Goal: Communication & Community: Ask a question

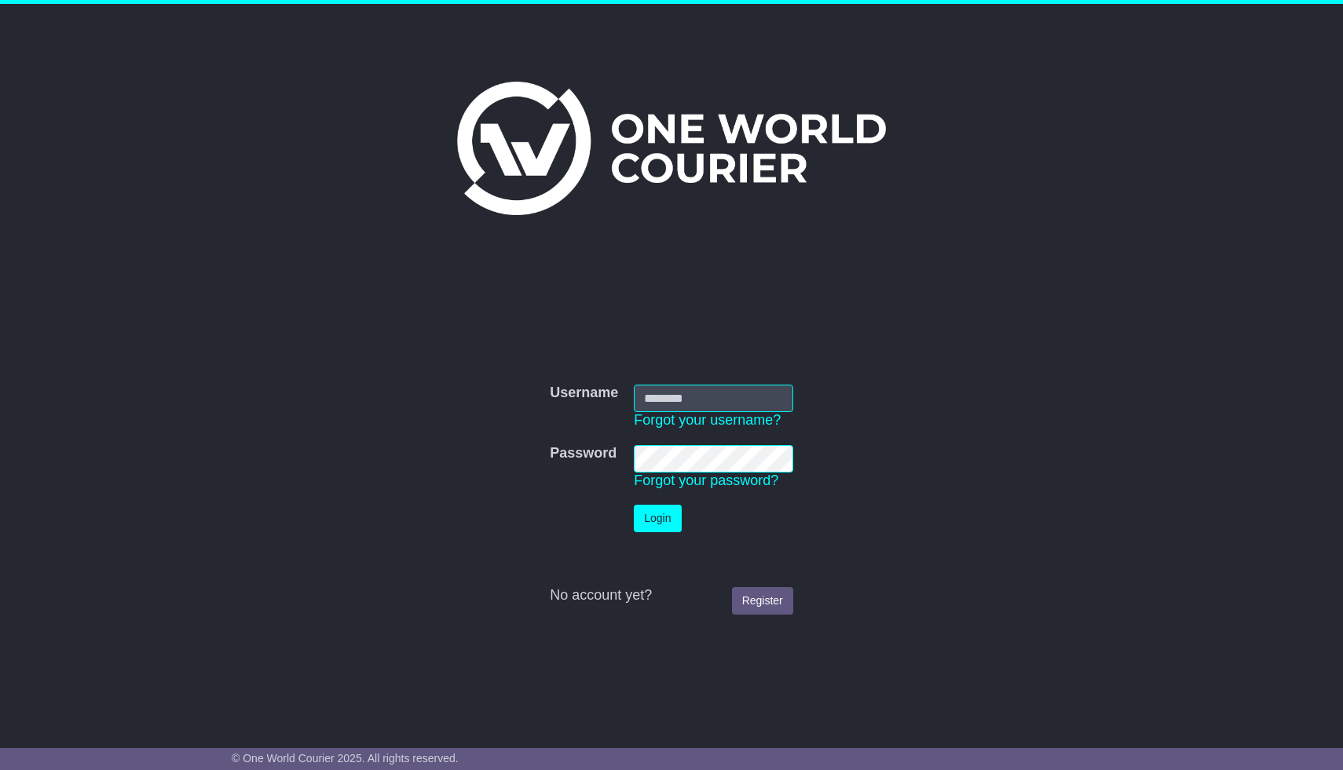
click at [713, 392] on input "Username" at bounding box center [713, 398] width 159 height 27
type input "**********"
click at [634, 505] on button "Login" at bounding box center [657, 518] width 47 height 27
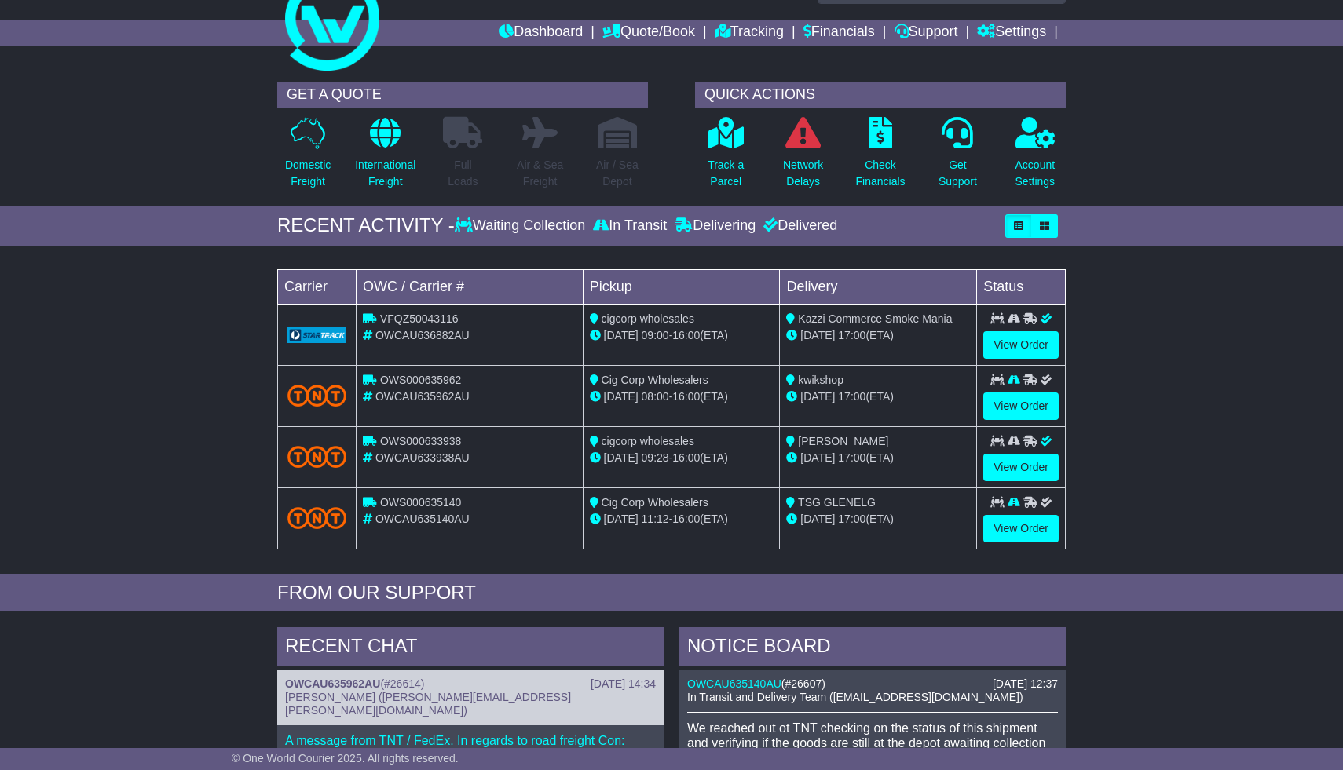
scroll to position [45, 0]
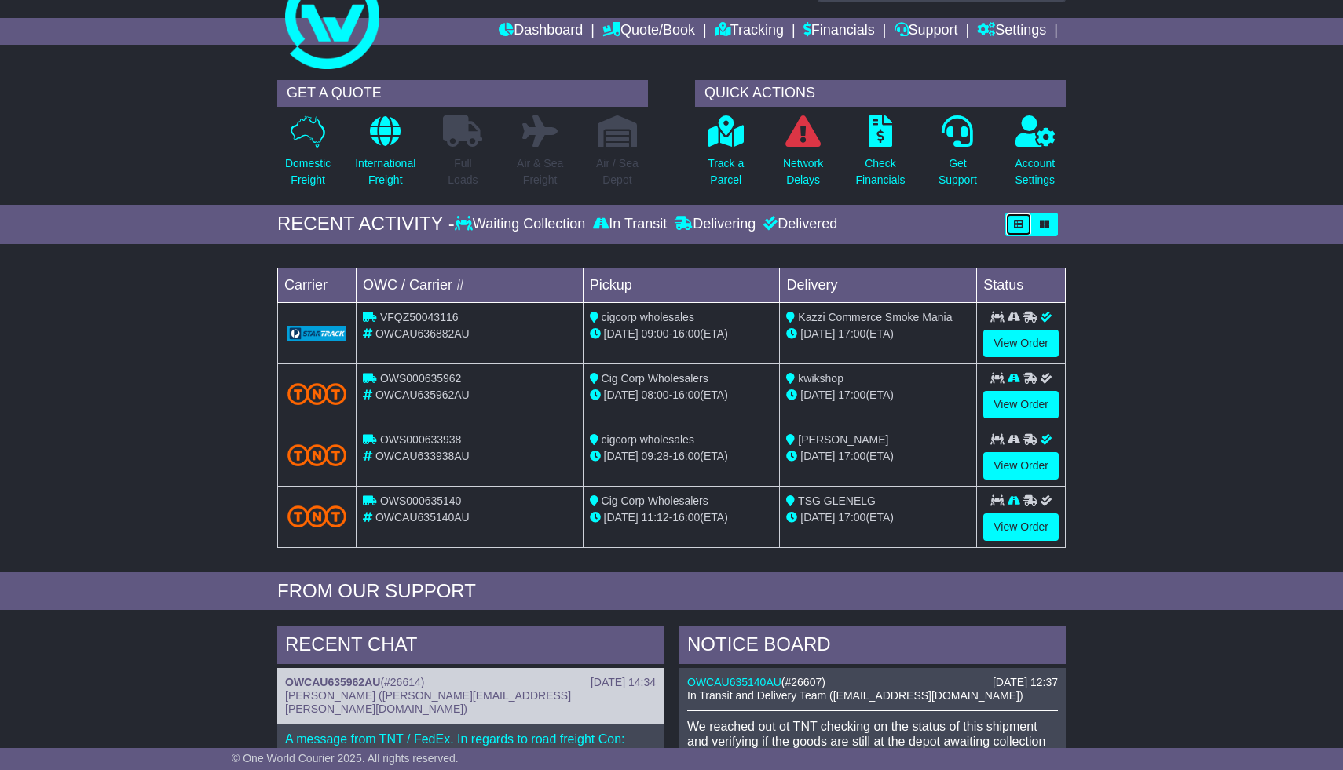
click at [1024, 225] on button "button" at bounding box center [1018, 225] width 27 height 24
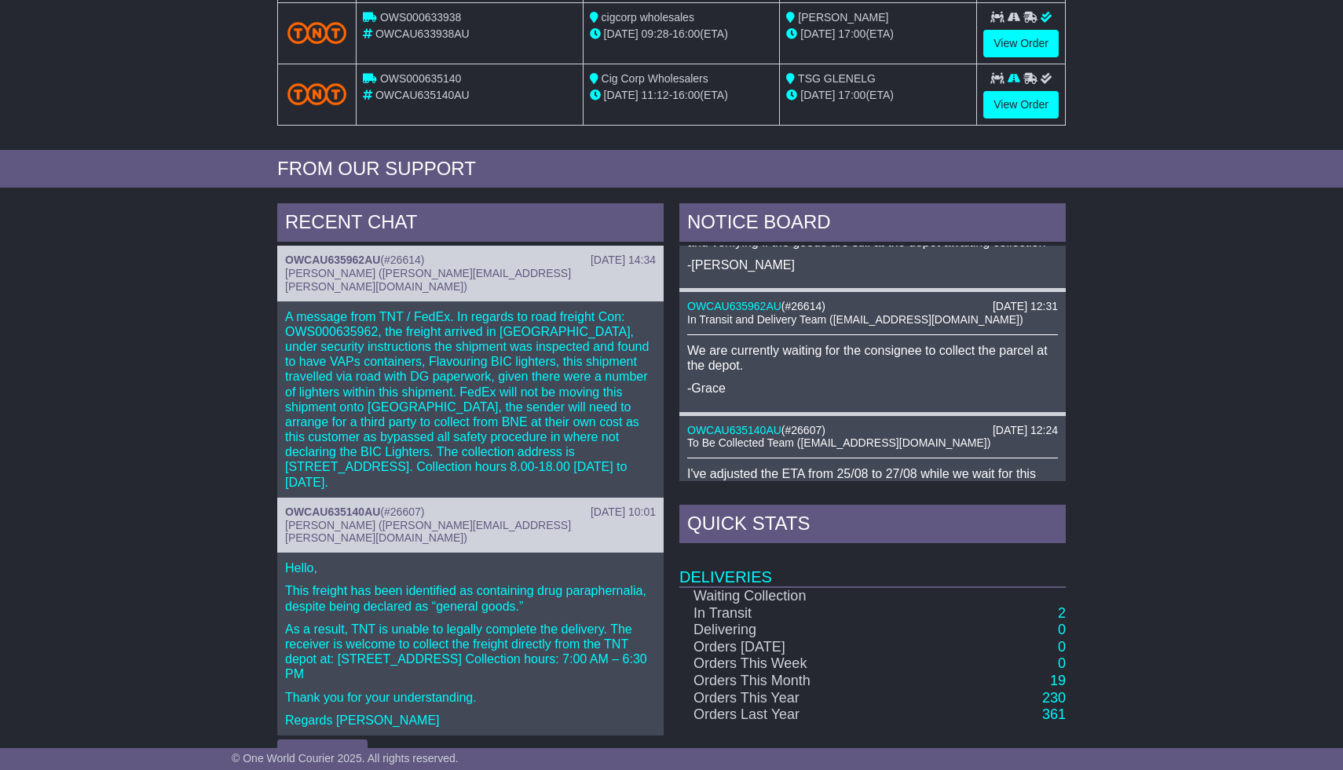
scroll to position [501, 0]
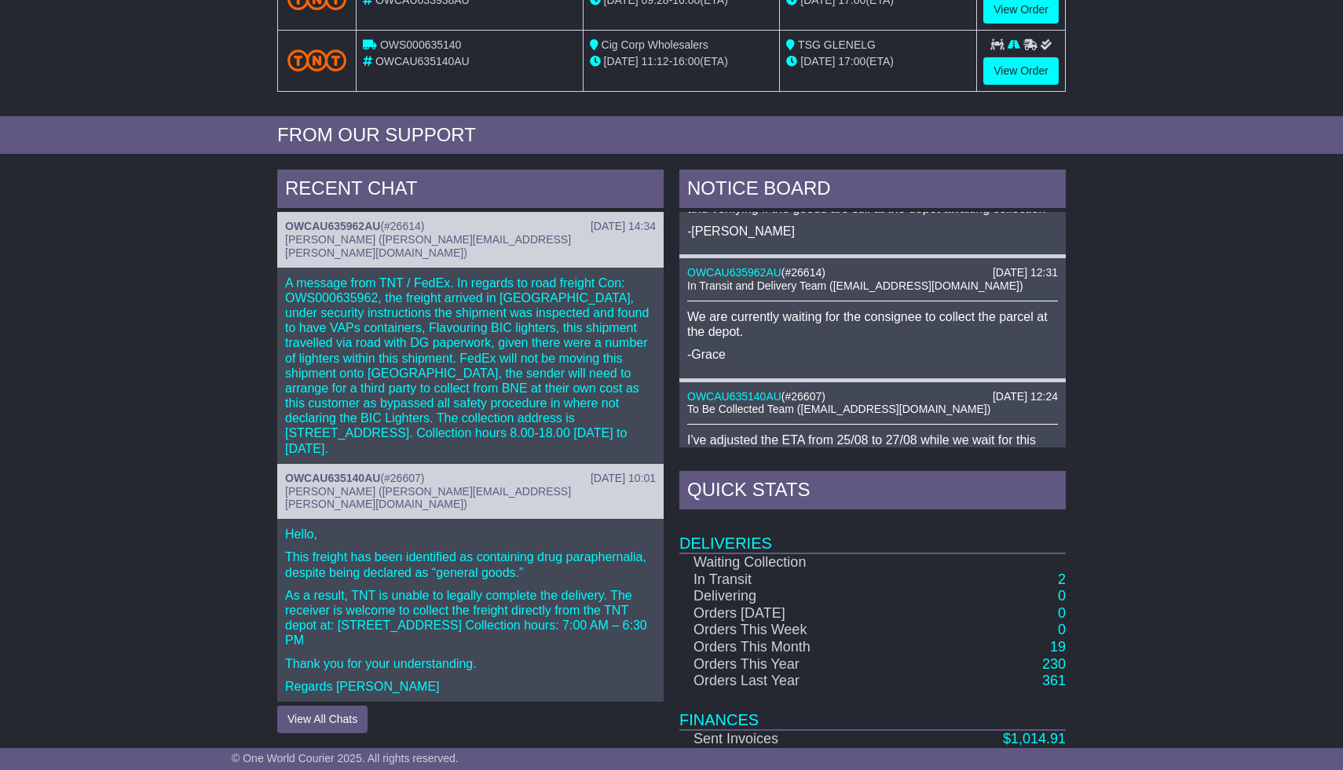
click at [462, 336] on p "A message from TNT / FedEx. In regards to road freight Con: OWS000635962, the f…" at bounding box center [470, 366] width 371 height 181
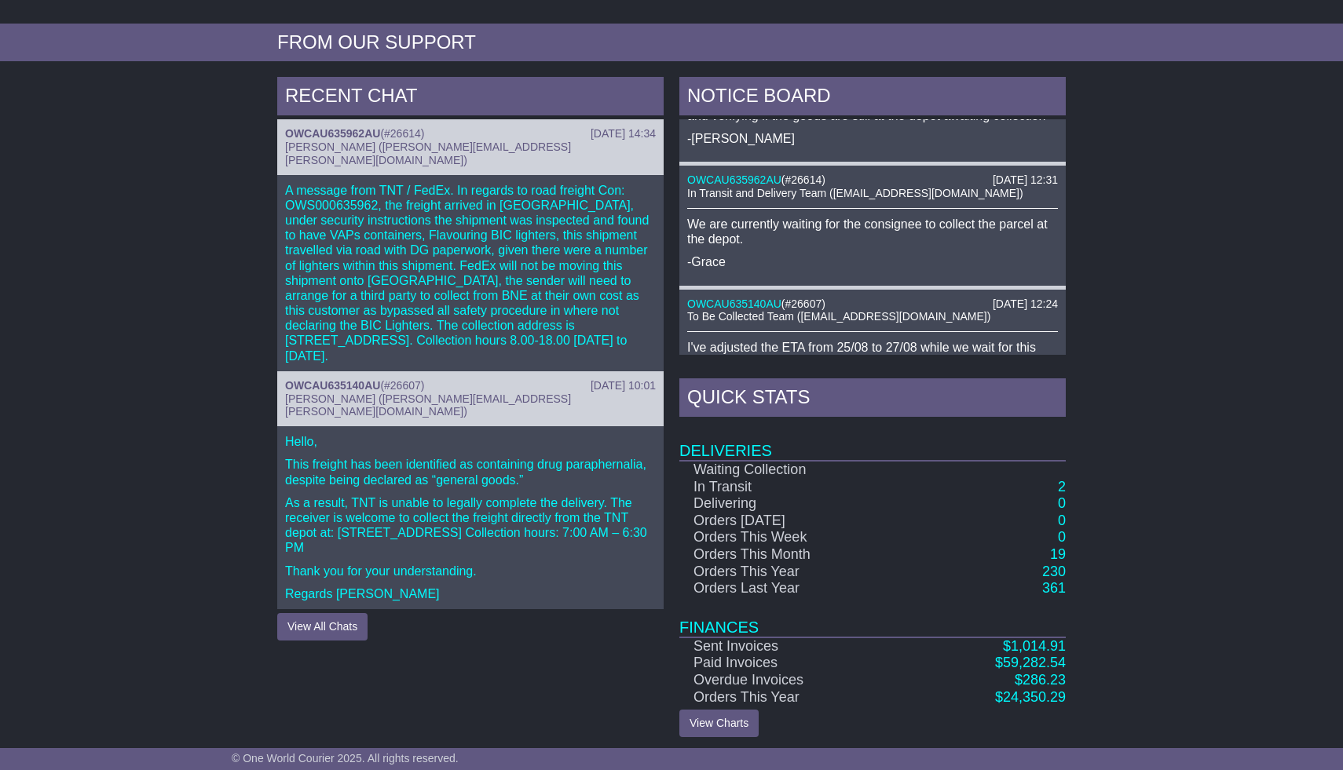
scroll to position [600, 0]
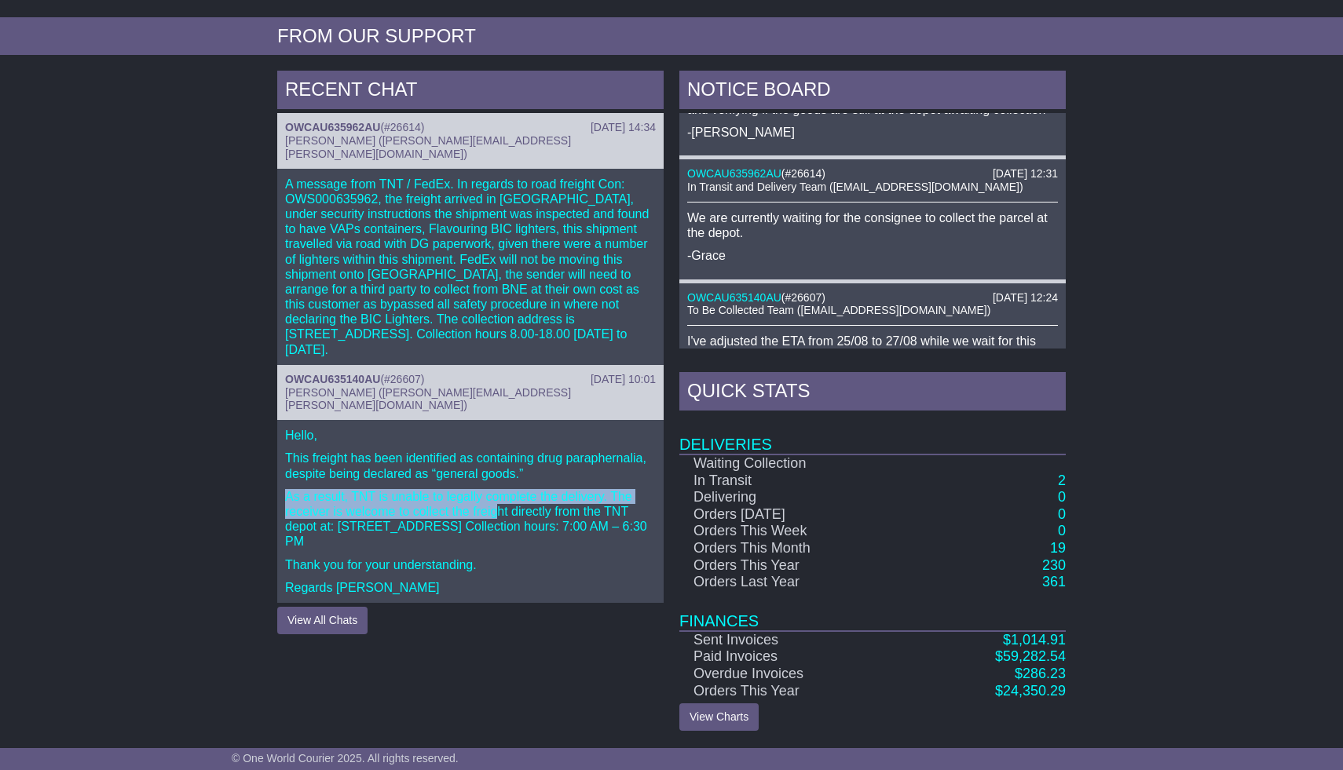
drag, startPoint x: 345, startPoint y: 430, endPoint x: 440, endPoint y: 451, distance: 97.3
click at [440, 451] on div "Hello, This freight has been identified as containing drug paraphernalia, despi…" at bounding box center [470, 511] width 386 height 183
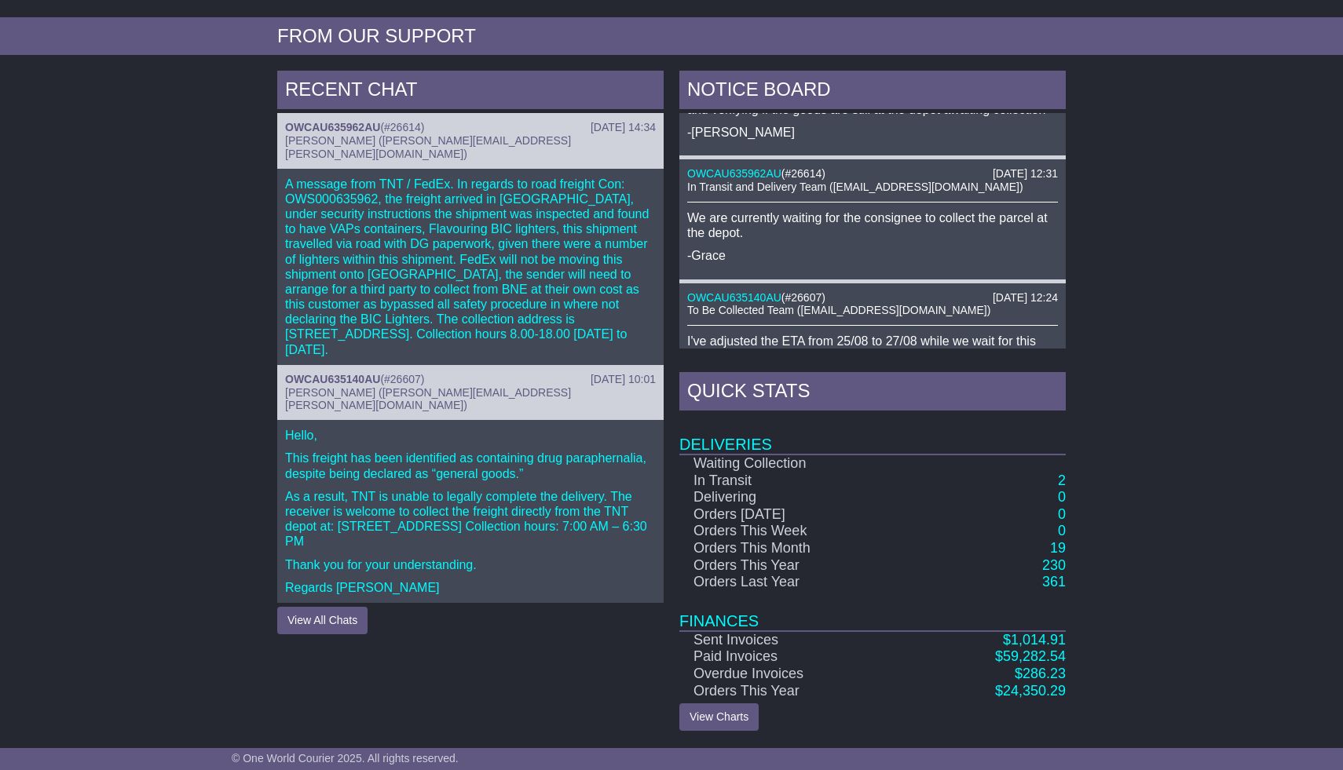
click at [444, 489] on p "As a result, TNT is unable to legally complete the delivery. The receiver is we…" at bounding box center [470, 519] width 371 height 60
drag, startPoint x: 444, startPoint y: 449, endPoint x: 493, endPoint y: 448, distance: 48.7
click at [493, 489] on p "As a result, TNT is unable to legally complete the delivery. The receiver is we…" at bounding box center [470, 519] width 371 height 60
click at [527, 489] on p "As a result, TNT is unable to legally complete the delivery. The receiver is we…" at bounding box center [470, 519] width 371 height 60
drag, startPoint x: 372, startPoint y: 472, endPoint x: 442, endPoint y: 472, distance: 69.9
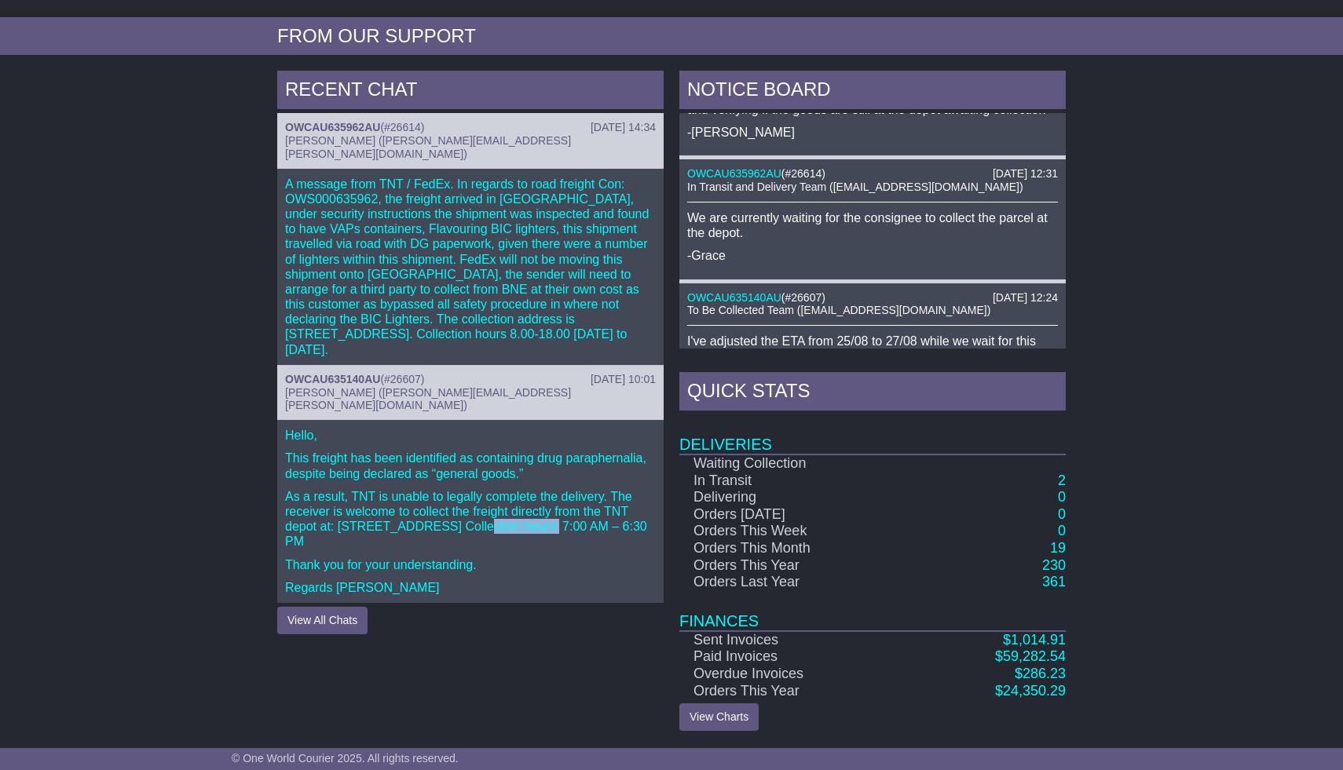
click at [442, 489] on p "As a result, TNT is unable to legally complete the delivery. The receiver is we…" at bounding box center [470, 519] width 371 height 60
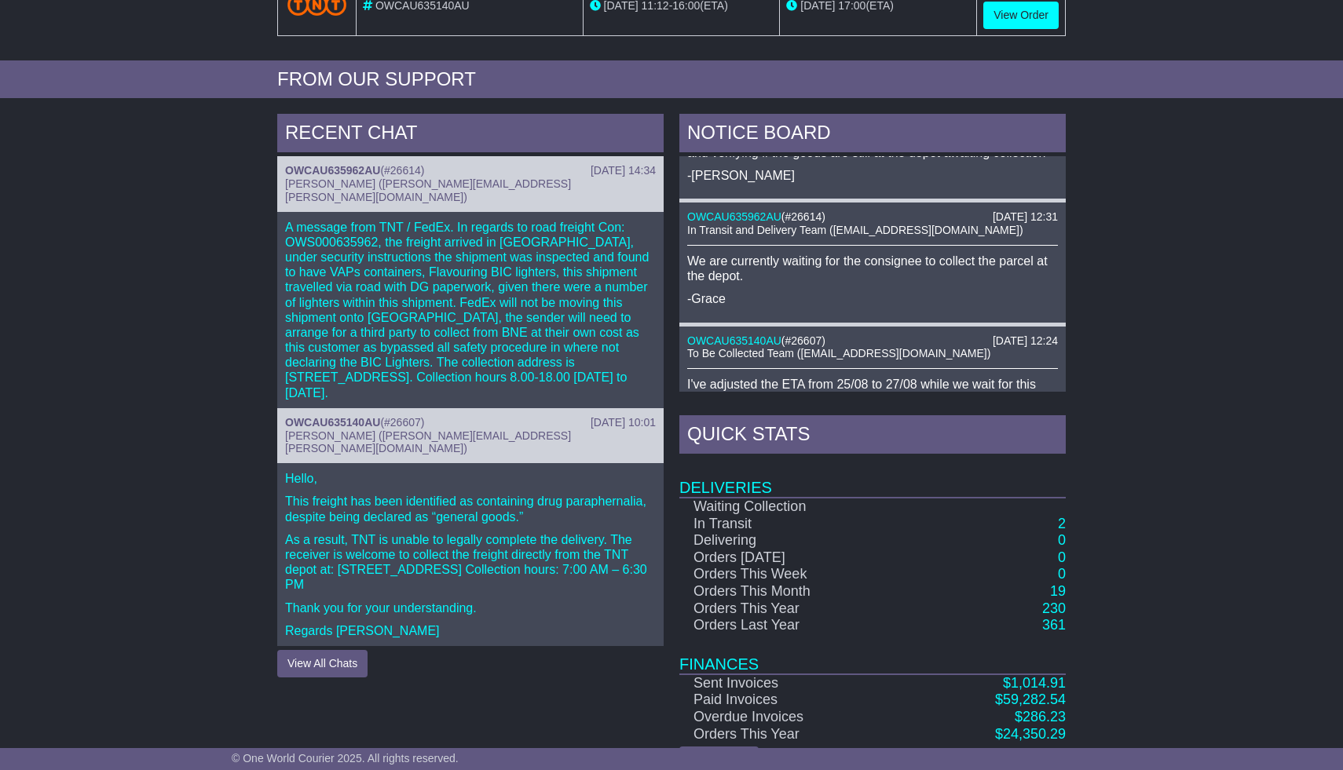
scroll to position [551, 0]
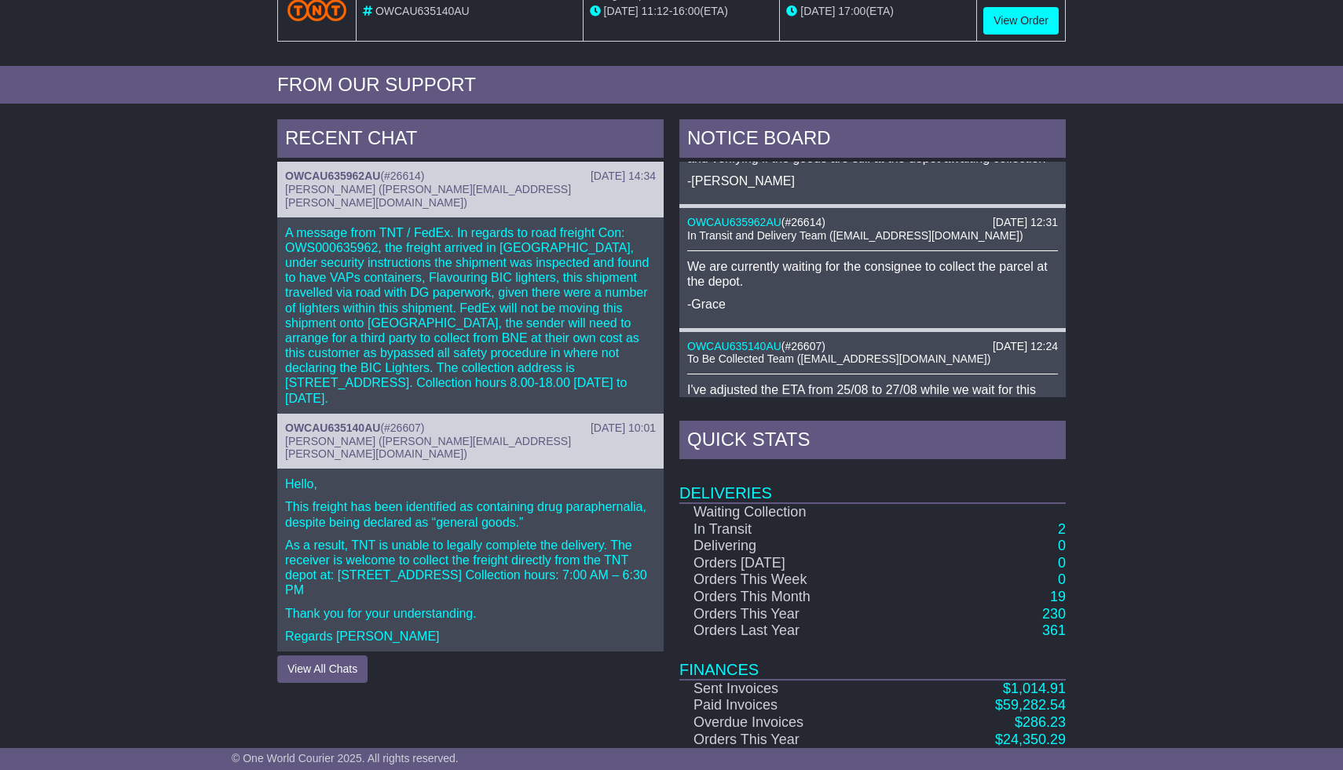
drag, startPoint x: 636, startPoint y: 521, endPoint x: 419, endPoint y: 455, distance: 226.8
click at [419, 469] on div "Hello, This freight has been identified as containing drug paraphernalia, despi…" at bounding box center [470, 560] width 386 height 183
click at [455, 499] on p "This freight has been identified as containing drug paraphernalia, despite bein…" at bounding box center [470, 514] width 371 height 30
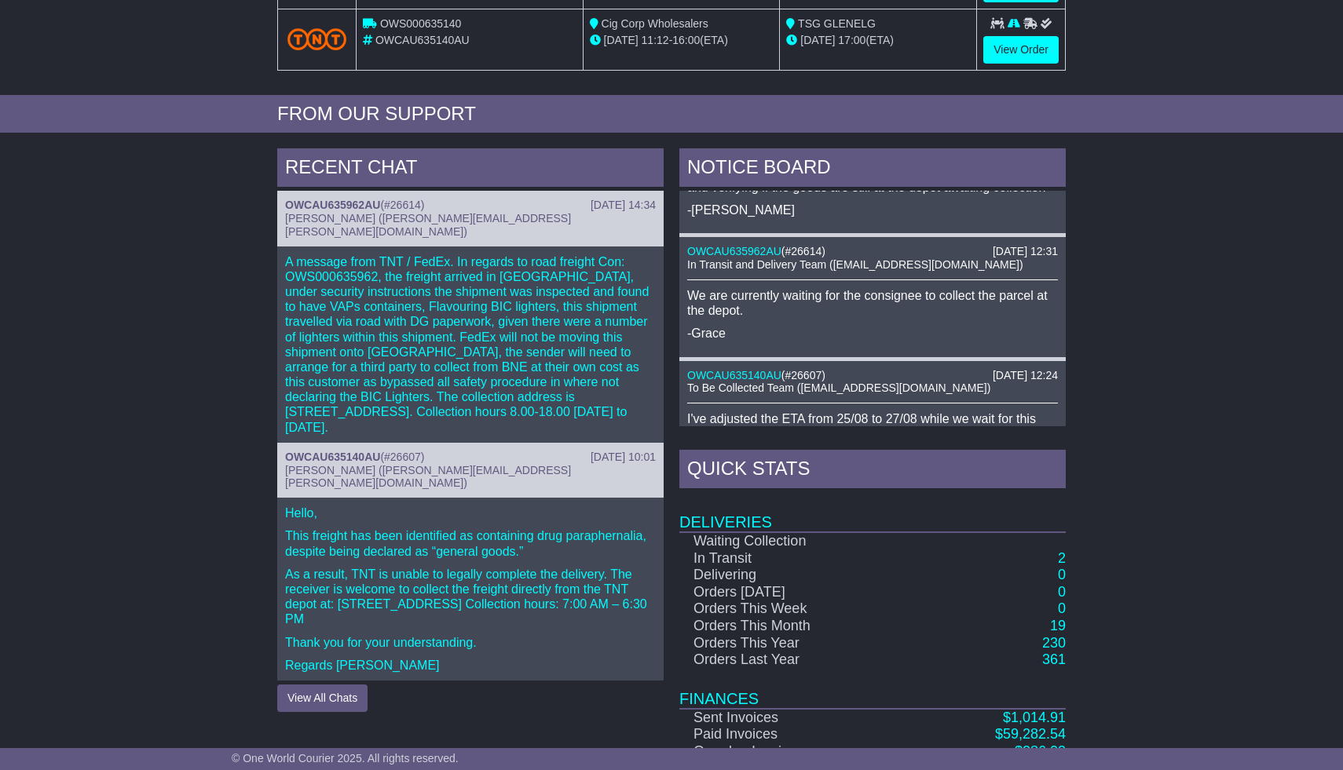
scroll to position [521, 0]
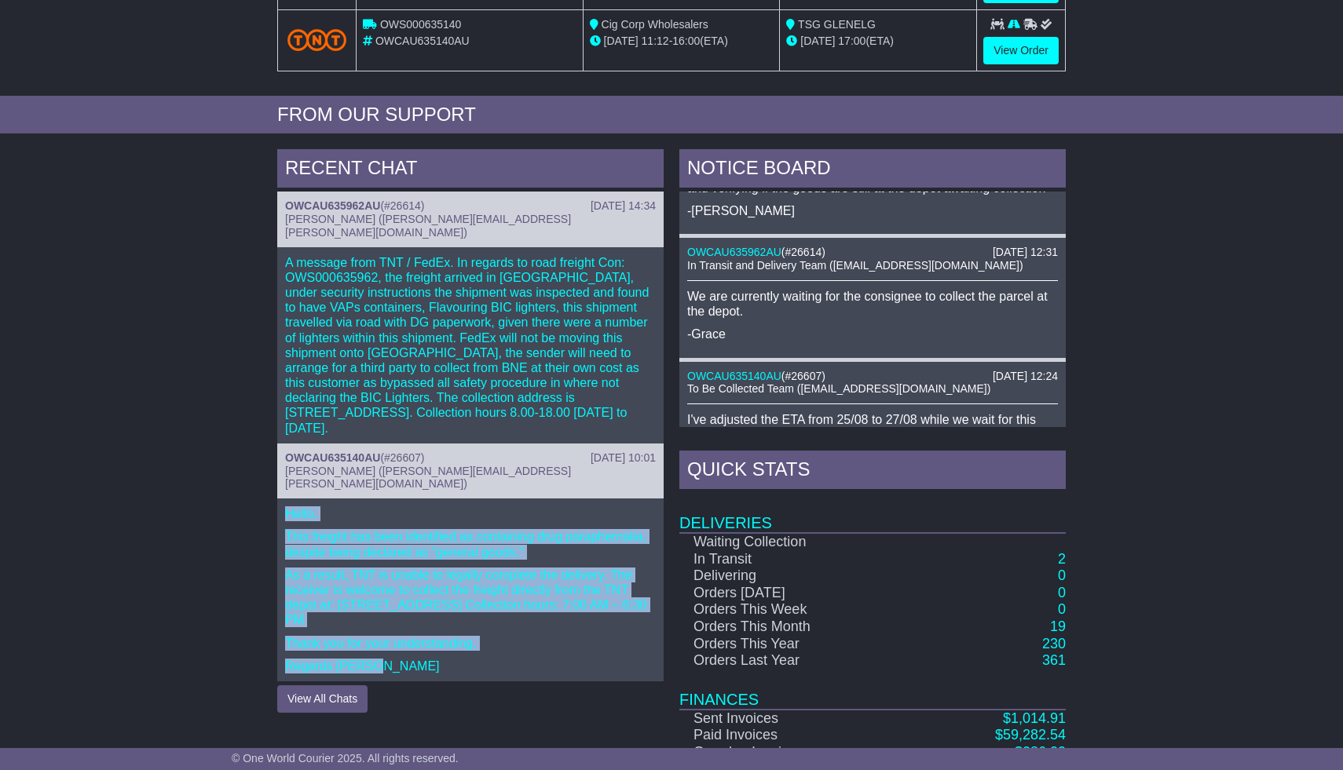
drag, startPoint x: 375, startPoint y: 599, endPoint x: 269, endPoint y: 447, distance: 185.1
click at [269, 447] on div "RECENT CHAT 22 Aug 2025 14:34 OWCAU635962AU ( #26614 ) Bobbie-Lee Webster (bobb…" at bounding box center [470, 479] width 402 height 660
copy div "Hello, This freight has been identified as containing drug paraphernalia, despi…"
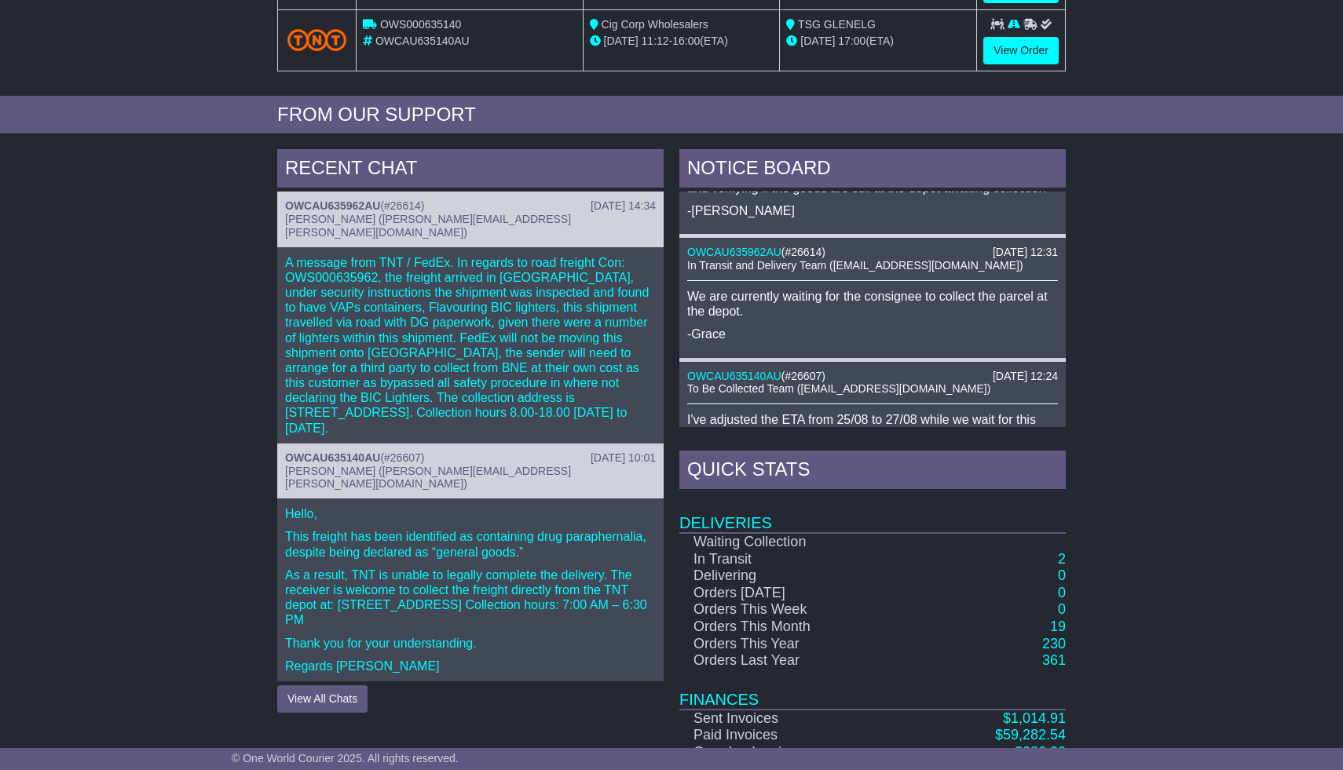
click at [466, 317] on p "A message from TNT / FedEx. In regards to road freight Con: OWS000635962, the f…" at bounding box center [470, 345] width 371 height 181
click at [407, 199] on span "#26614" at bounding box center [402, 205] width 37 height 13
click at [406, 203] on span "#26614" at bounding box center [402, 205] width 37 height 13
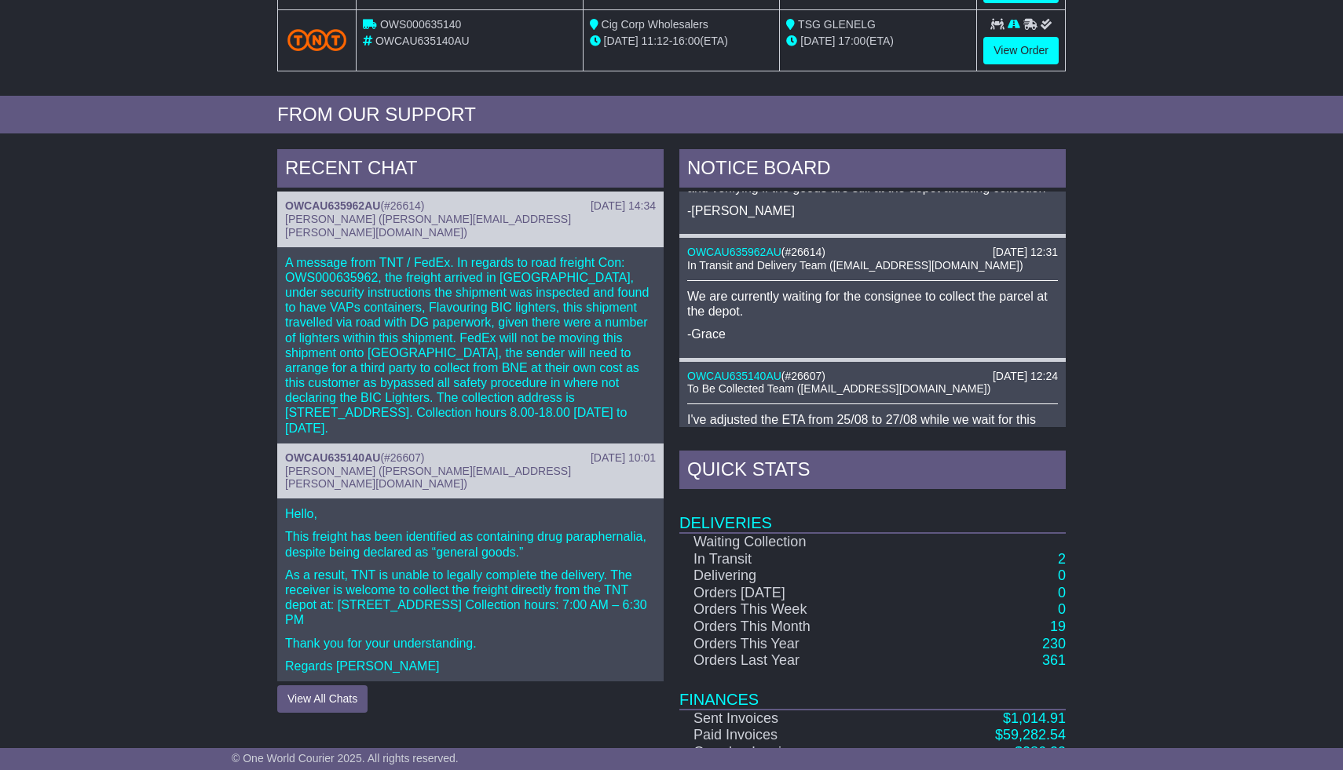
click at [426, 264] on p "A message from TNT / FedEx. In regards to road freight Con: OWS000635962, the f…" at bounding box center [470, 345] width 371 height 181
drag, startPoint x: 426, startPoint y: 249, endPoint x: 470, endPoint y: 252, distance: 44.1
click at [470, 255] on p "A message from TNT / FedEx. In regards to road freight Con: OWS000635962, the f…" at bounding box center [470, 345] width 371 height 181
drag, startPoint x: 425, startPoint y: 272, endPoint x: 477, endPoint y: 269, distance: 52.8
click at [477, 269] on p "A message from TNT / FedEx. In regards to road freight Con: OWS000635962, the f…" at bounding box center [470, 345] width 371 height 181
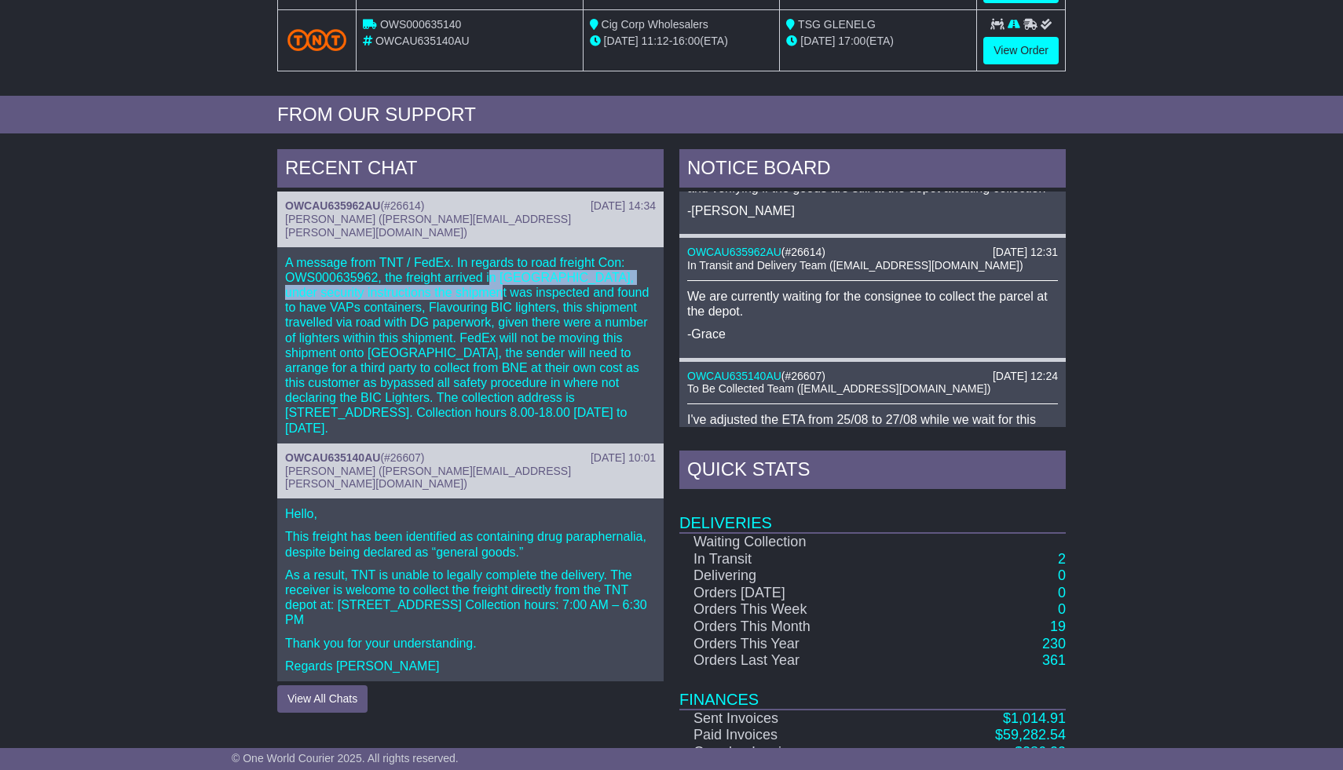
click at [477, 269] on p "A message from TNT / FedEx. In regards to road freight Con: OWS000635962, the f…" at bounding box center [470, 345] width 371 height 181
click at [400, 294] on p "A message from TNT / FedEx. In regards to road freight Con: OWS000635962, the f…" at bounding box center [470, 345] width 371 height 181
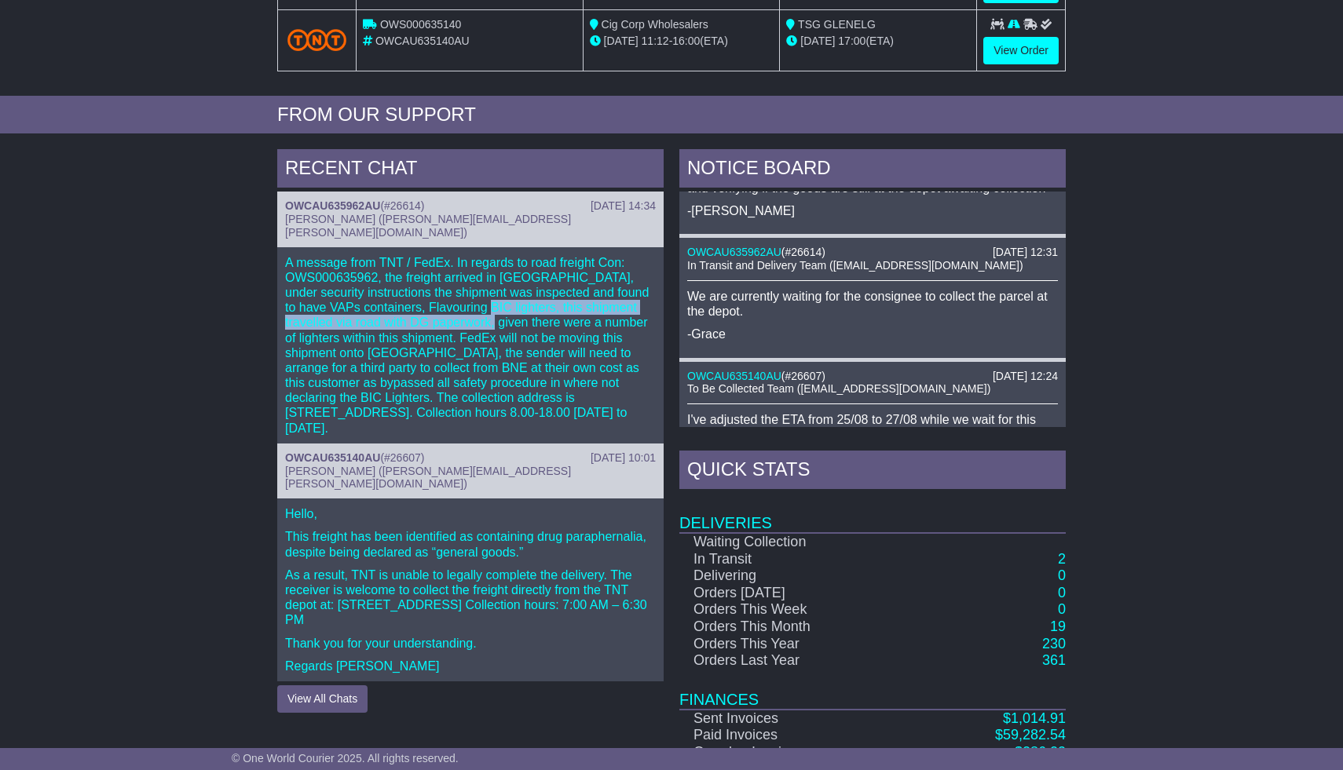
drag, startPoint x: 406, startPoint y: 294, endPoint x: 418, endPoint y: 305, distance: 16.7
click at [418, 305] on p "A message from TNT / FedEx. In regards to road freight Con: OWS000635962, the f…" at bounding box center [470, 345] width 371 height 181
drag, startPoint x: 426, startPoint y: 336, endPoint x: 528, endPoint y: 331, distance: 102.2
click at [548, 331] on p "A message from TNT / FedEx. In regards to road freight Con: OWS000635962, the f…" at bounding box center [470, 345] width 371 height 181
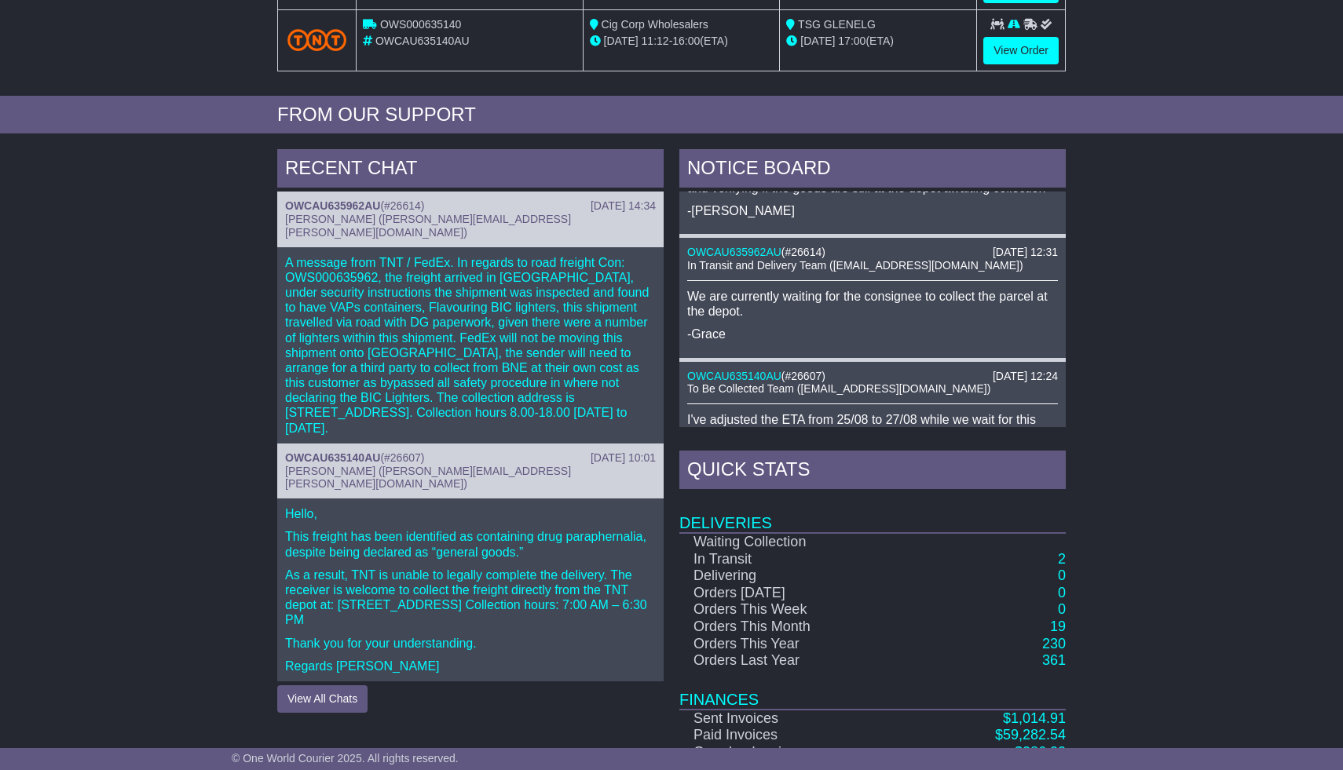
click at [421, 354] on p "A message from TNT / FedEx. In regards to road freight Con: OWS000635962, the f…" at bounding box center [470, 345] width 371 height 181
click at [429, 367] on p "A message from TNT / FedEx. In regards to road freight Con: OWS000635962, the f…" at bounding box center [470, 345] width 371 height 181
click at [432, 367] on p "A message from TNT / FedEx. In regards to road freight Con: OWS000635962, the f…" at bounding box center [470, 345] width 371 height 181
click at [393, 389] on p "A message from TNT / FedEx. In regards to road freight Con: OWS000635962, the f…" at bounding box center [470, 345] width 371 height 181
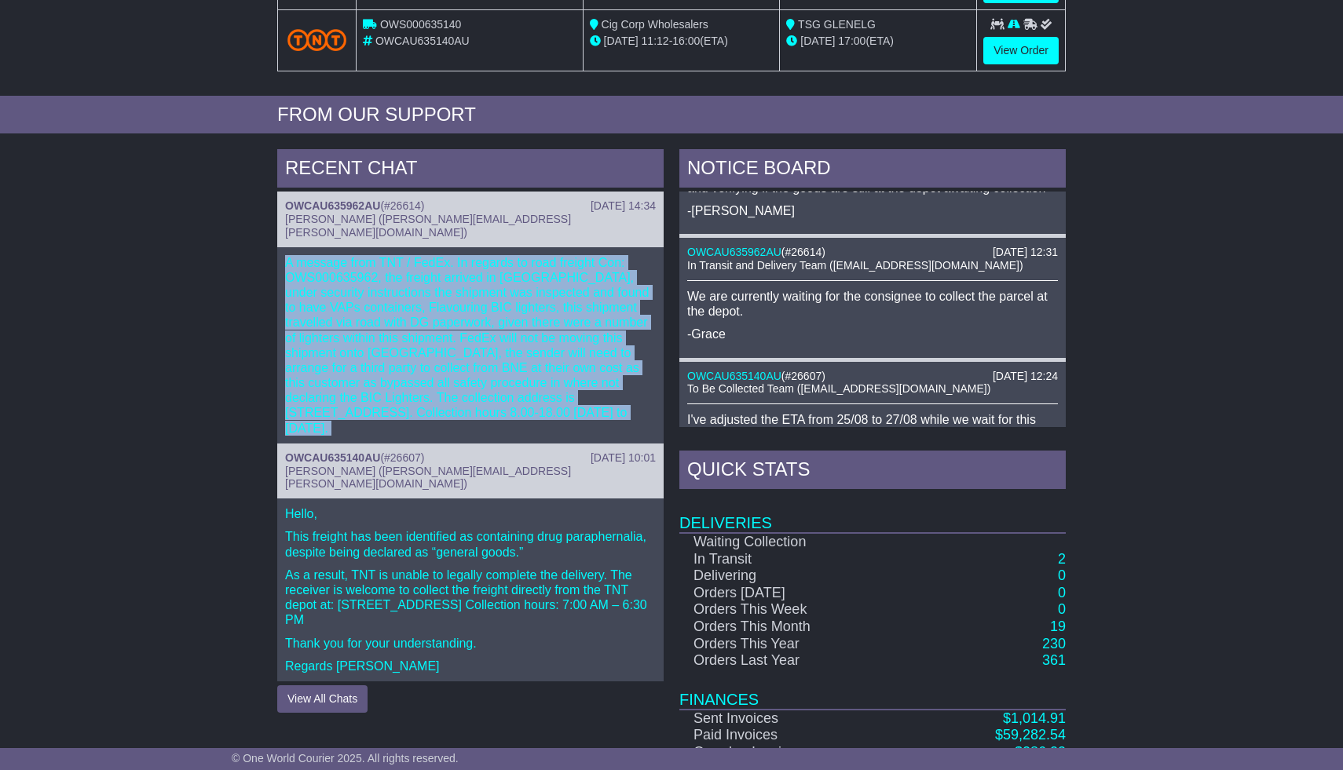
click at [393, 389] on p "A message from TNT / FedEx. In regards to road freight Con: OWS000635962, the f…" at bounding box center [470, 345] width 371 height 181
copy div "A message from TNT / FedEx. In regards to road freight Con: OWS000635962, the f…"
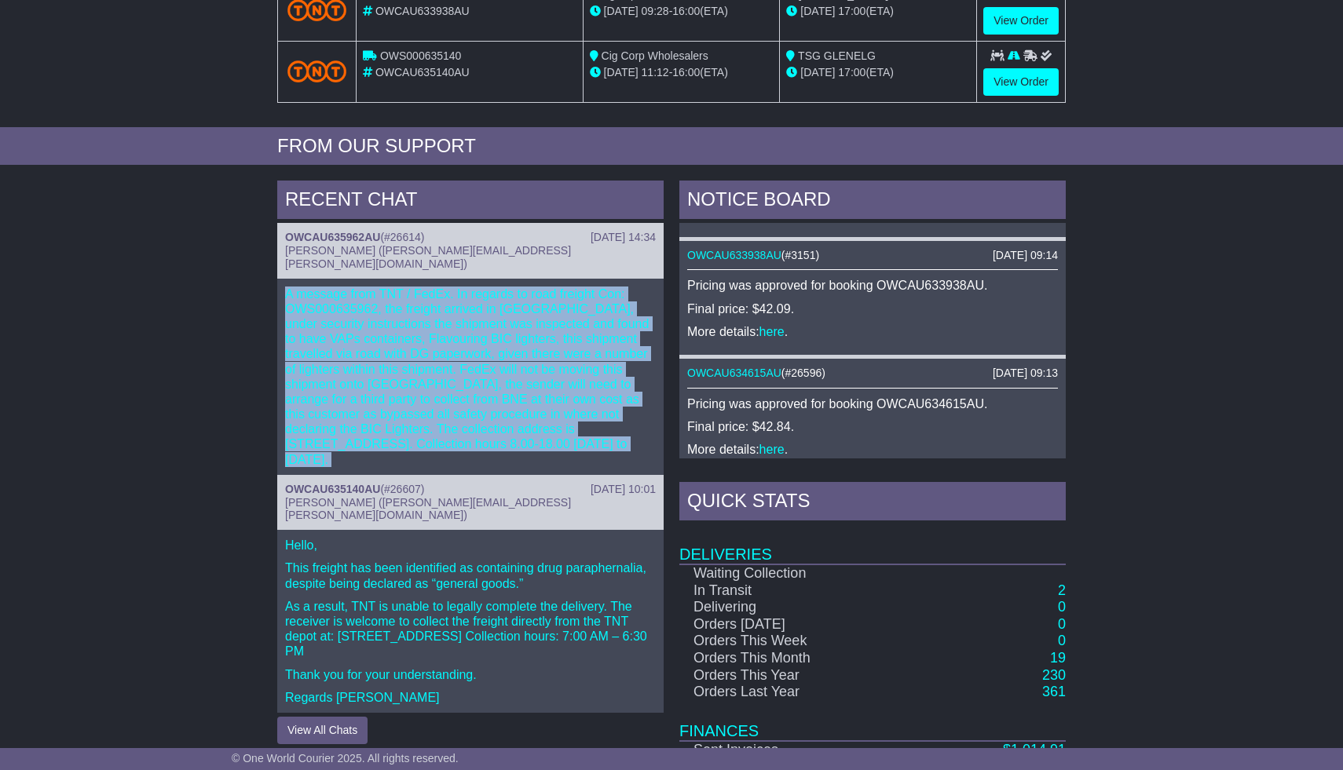
scroll to position [741, 0]
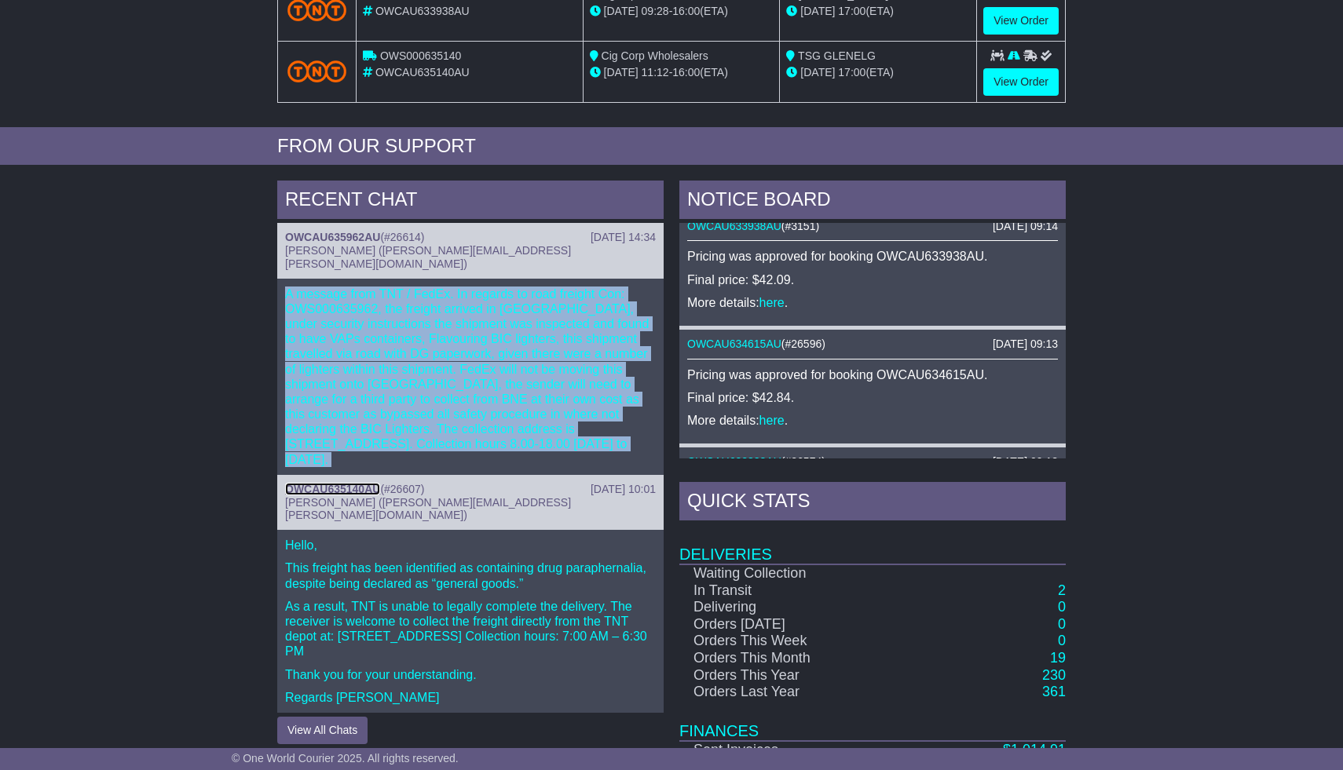
click at [348, 483] on link "OWCAU635140AU" at bounding box center [332, 489] width 95 height 13
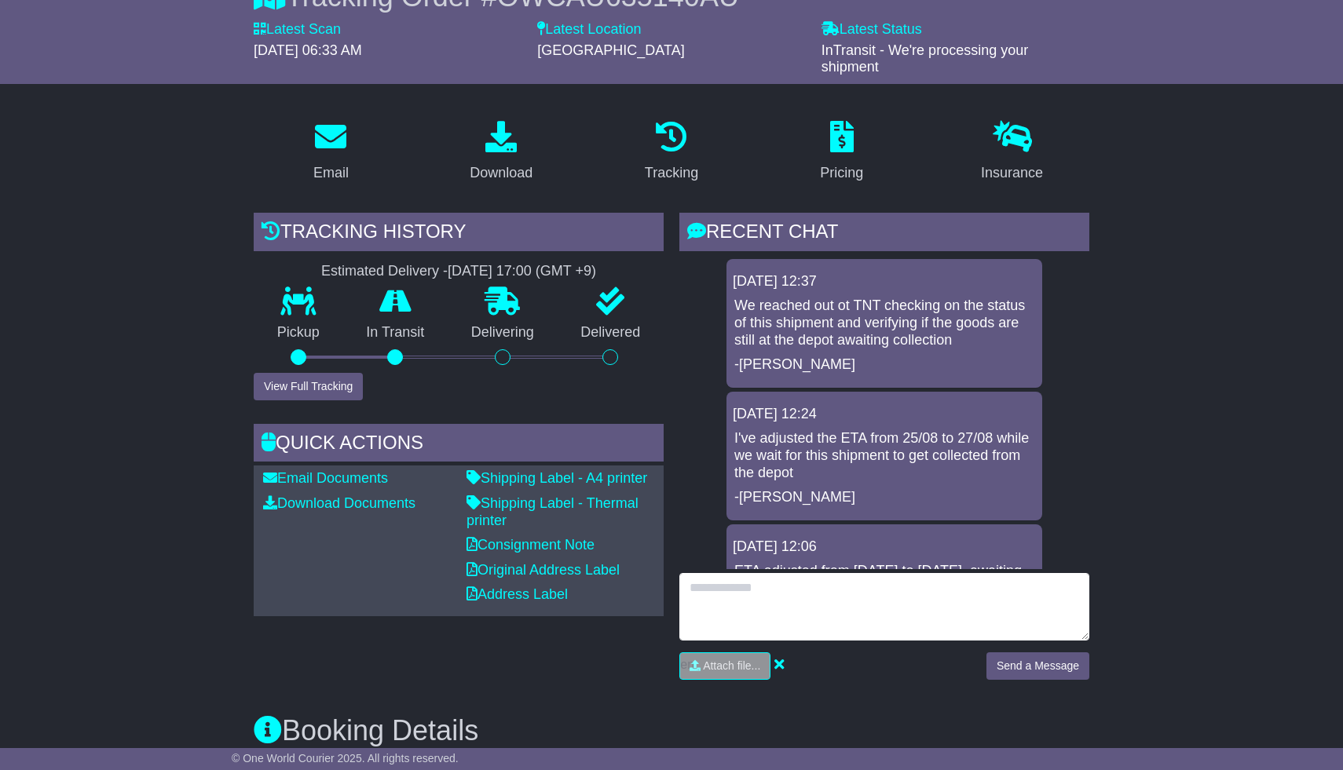
click at [825, 598] on textarea at bounding box center [884, 607] width 410 height 68
drag, startPoint x: 702, startPoint y: 575, endPoint x: 693, endPoint y: 577, distance: 9.0
click at [694, 577] on textarea "**********" at bounding box center [884, 607] width 410 height 68
click at [693, 577] on textarea "**********" at bounding box center [884, 607] width 410 height 68
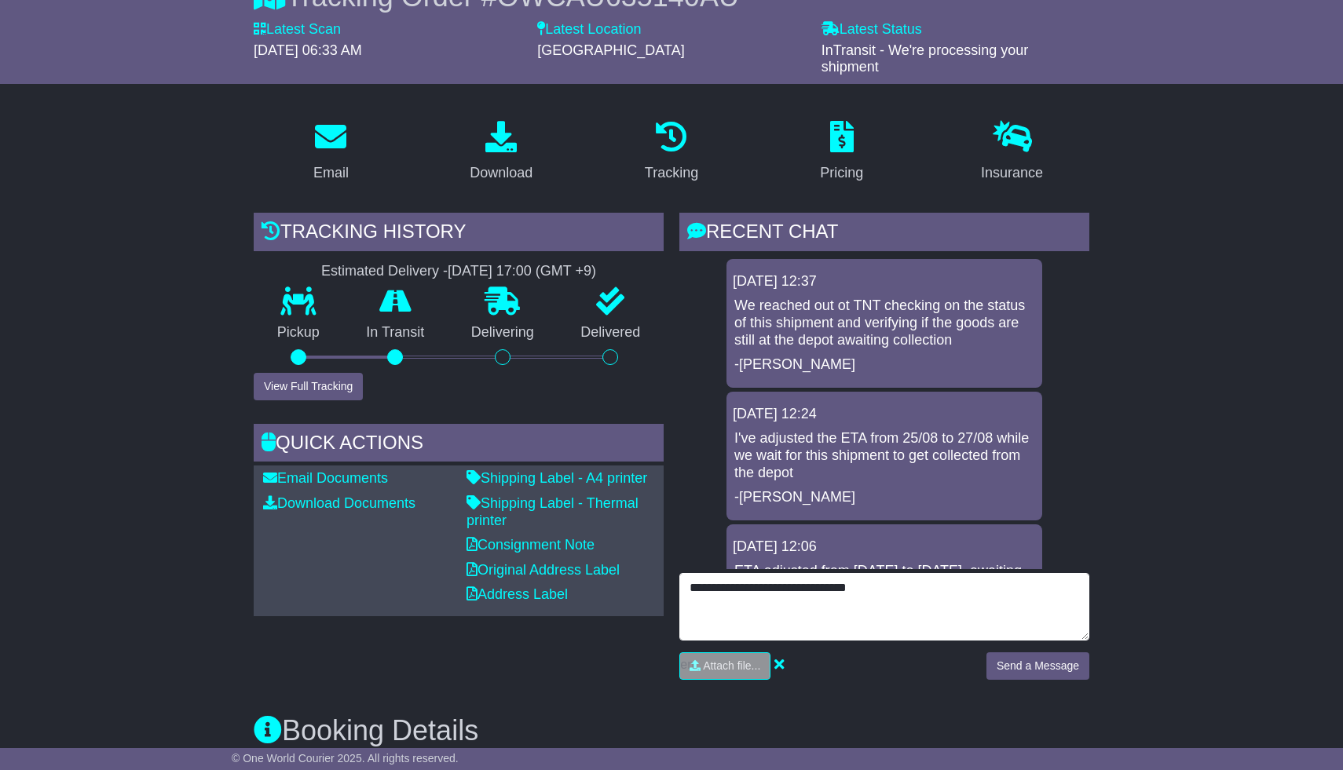
click at [873, 597] on textarea "**********" at bounding box center [884, 607] width 410 height 68
click at [700, 583] on textarea "**********" at bounding box center [884, 607] width 410 height 68
click at [905, 579] on textarea "**********" at bounding box center [884, 607] width 410 height 68
type textarea "**********"
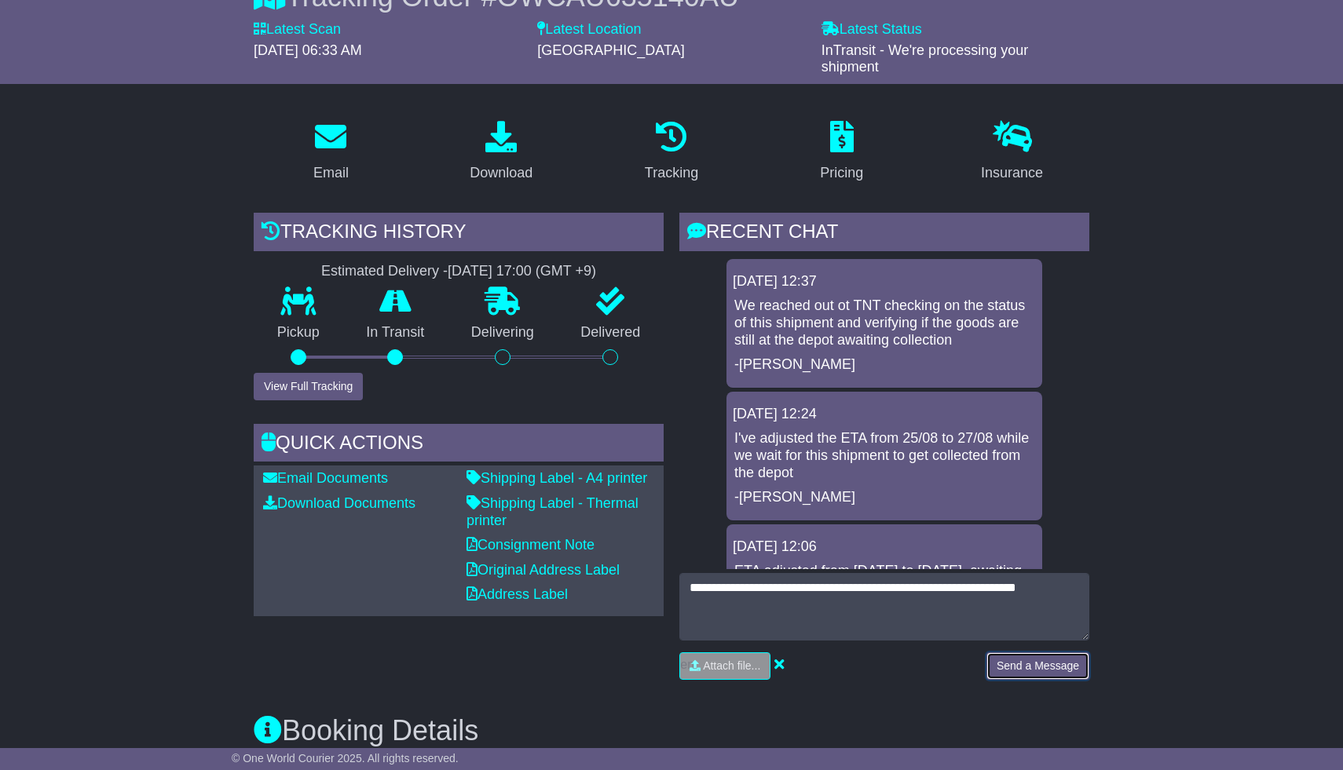
click at [1069, 663] on button "Send a Message" at bounding box center [1037, 665] width 103 height 27
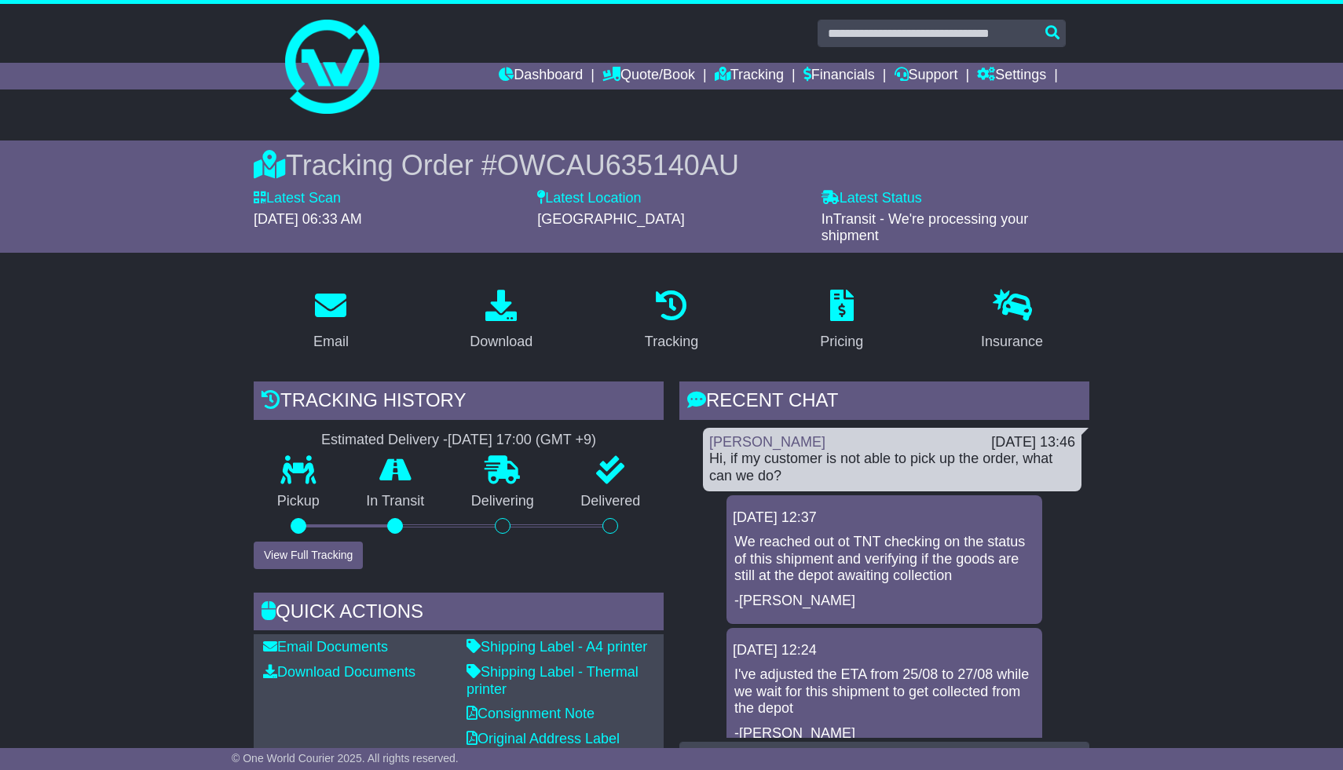
click at [366, 69] on div "Dashboard Quote/Book Domestic International Saved Quotes Drafts Domestic Quote …" at bounding box center [671, 76] width 804 height 27
click at [510, 82] on link "Dashboard" at bounding box center [541, 76] width 84 height 27
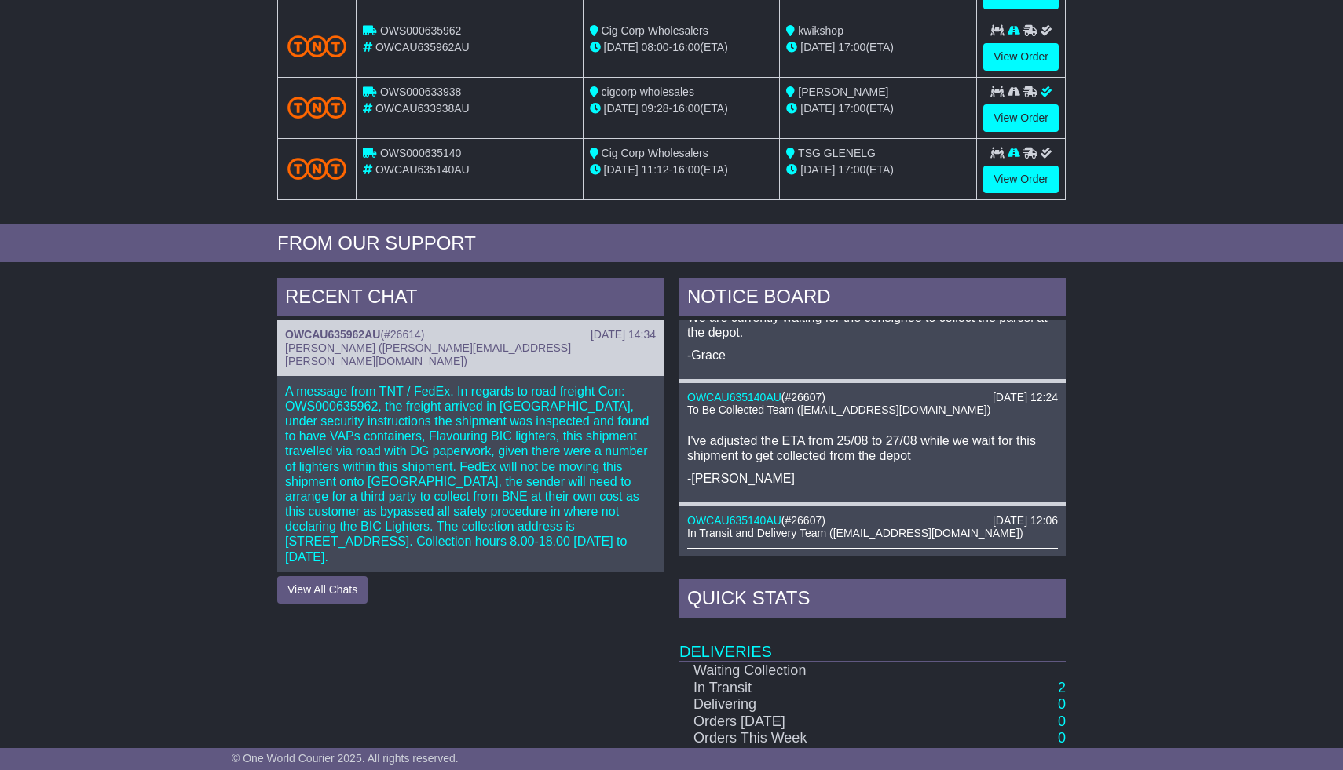
scroll to position [27, 0]
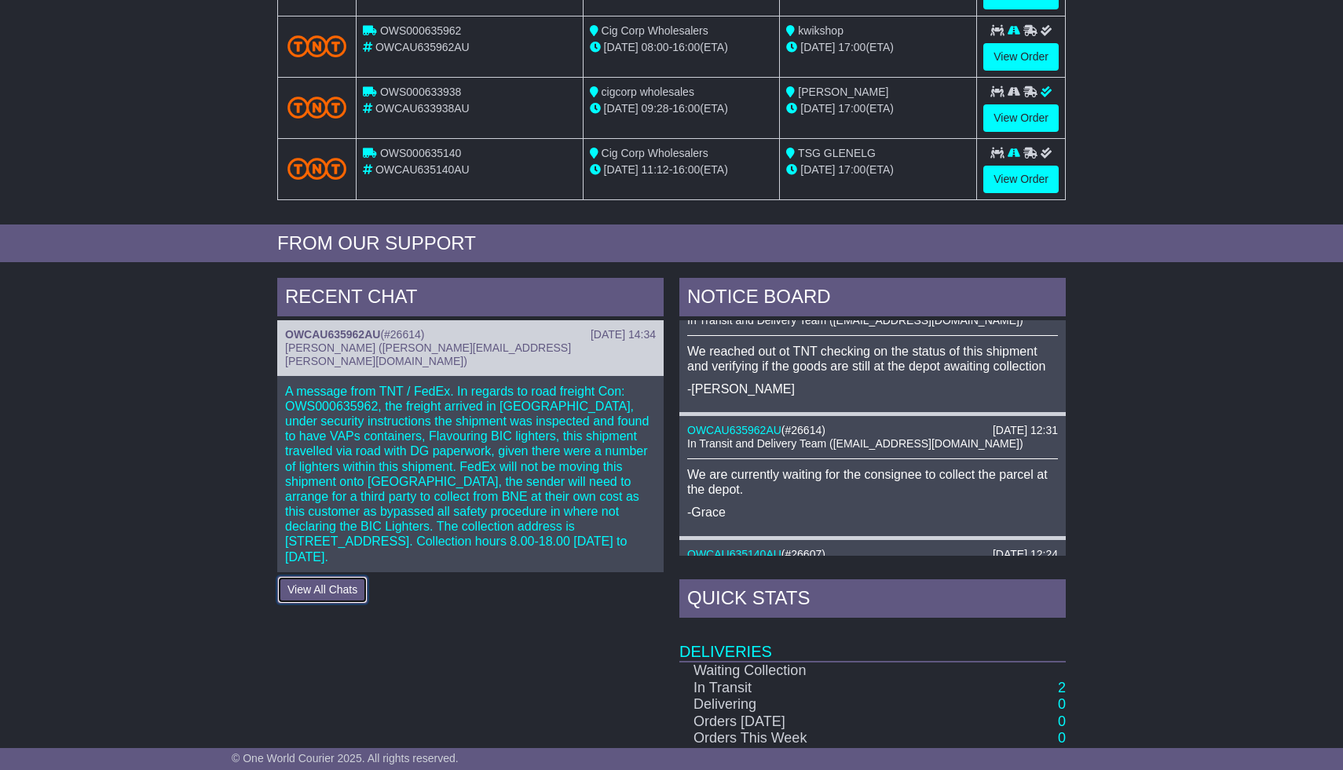
click at [338, 576] on button "View All Chats" at bounding box center [322, 589] width 90 height 27
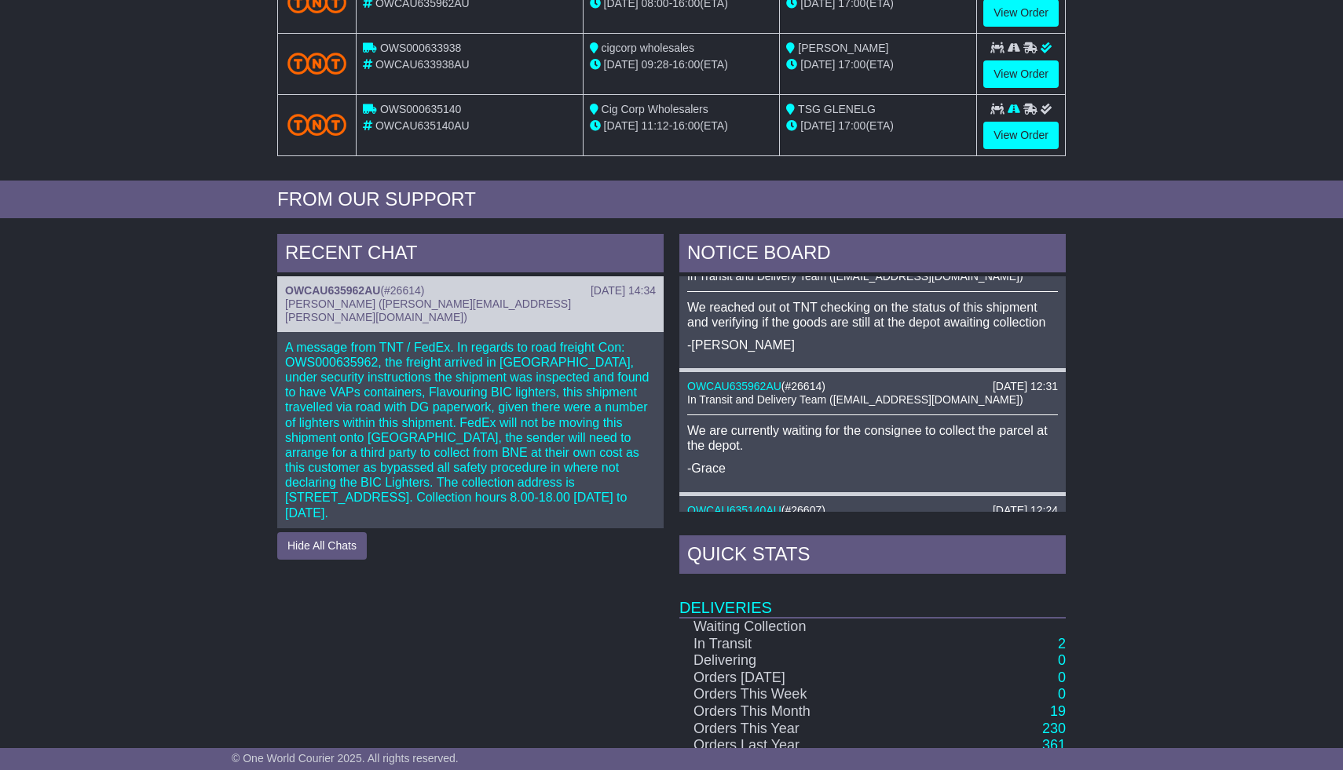
scroll to position [510, 0]
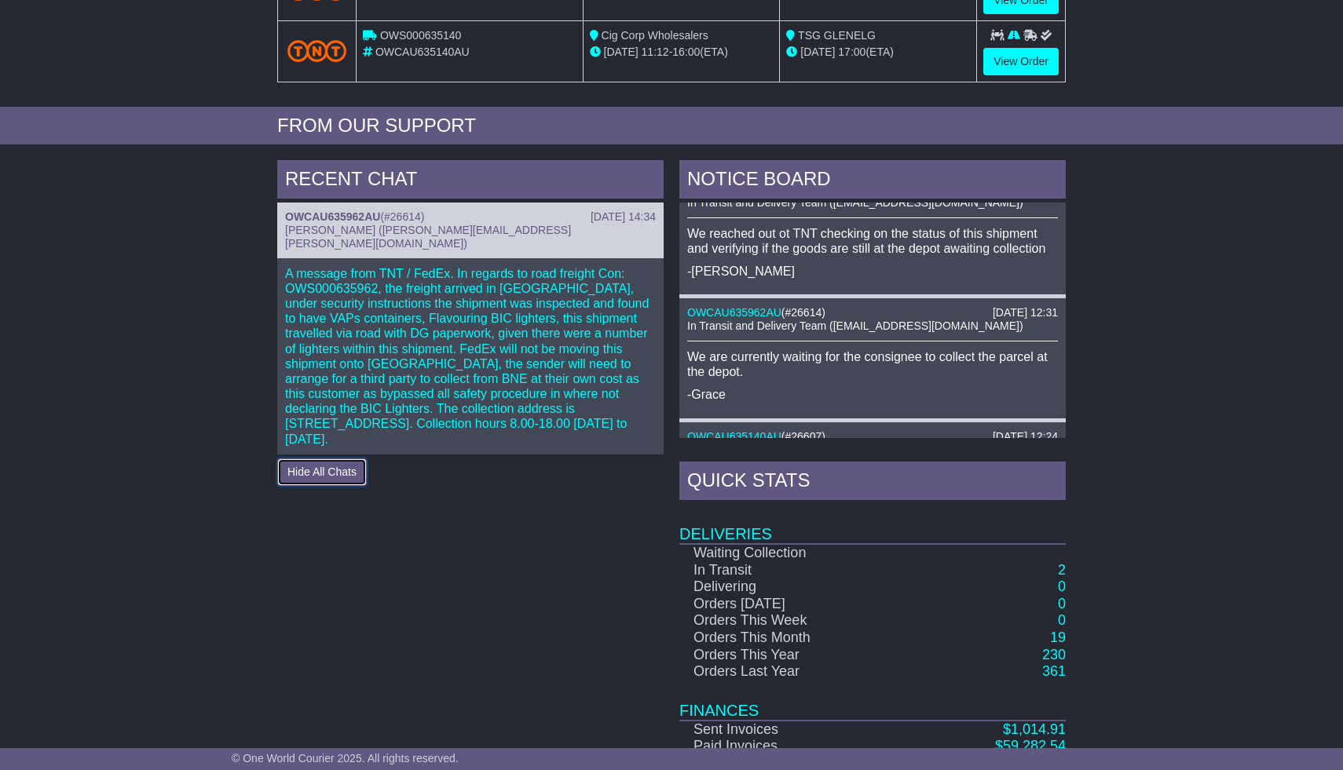
click at [354, 459] on button "Hide All Chats" at bounding box center [322, 472] width 90 height 27
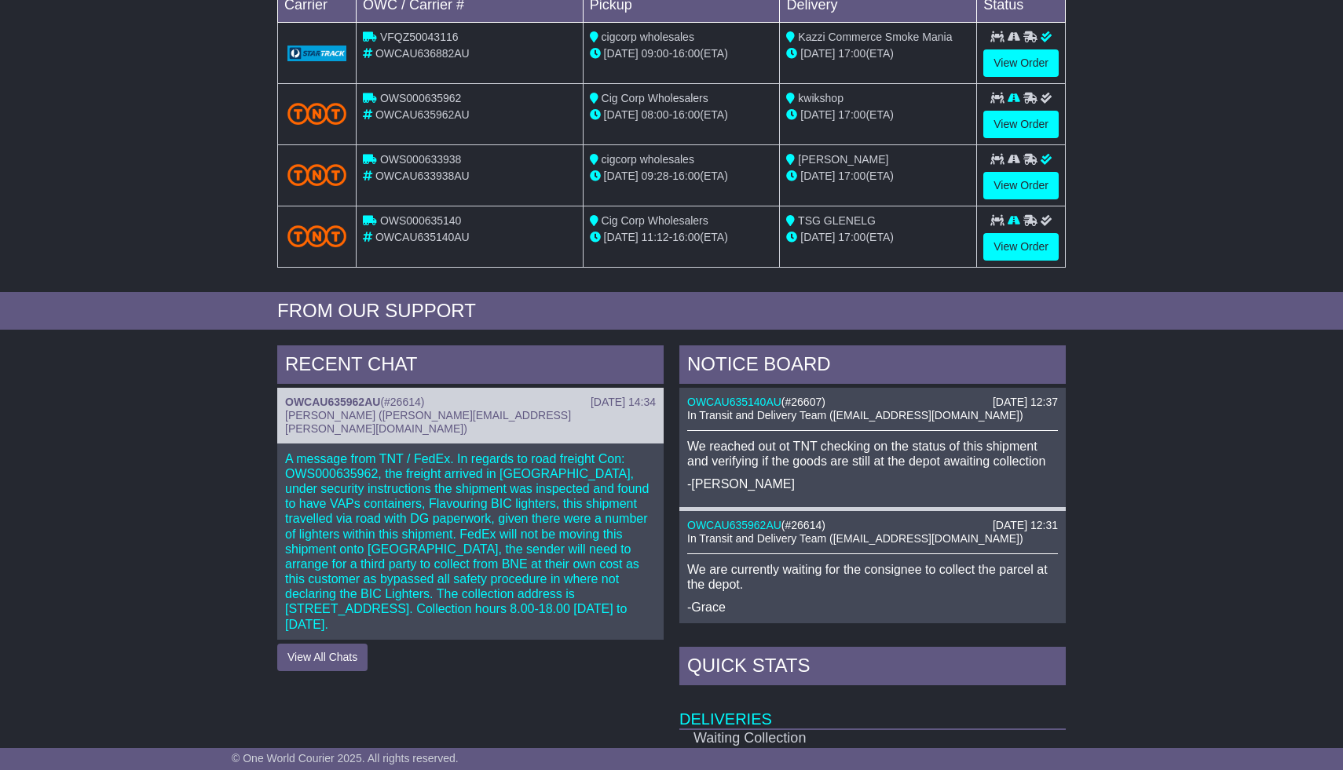
scroll to position [313, 0]
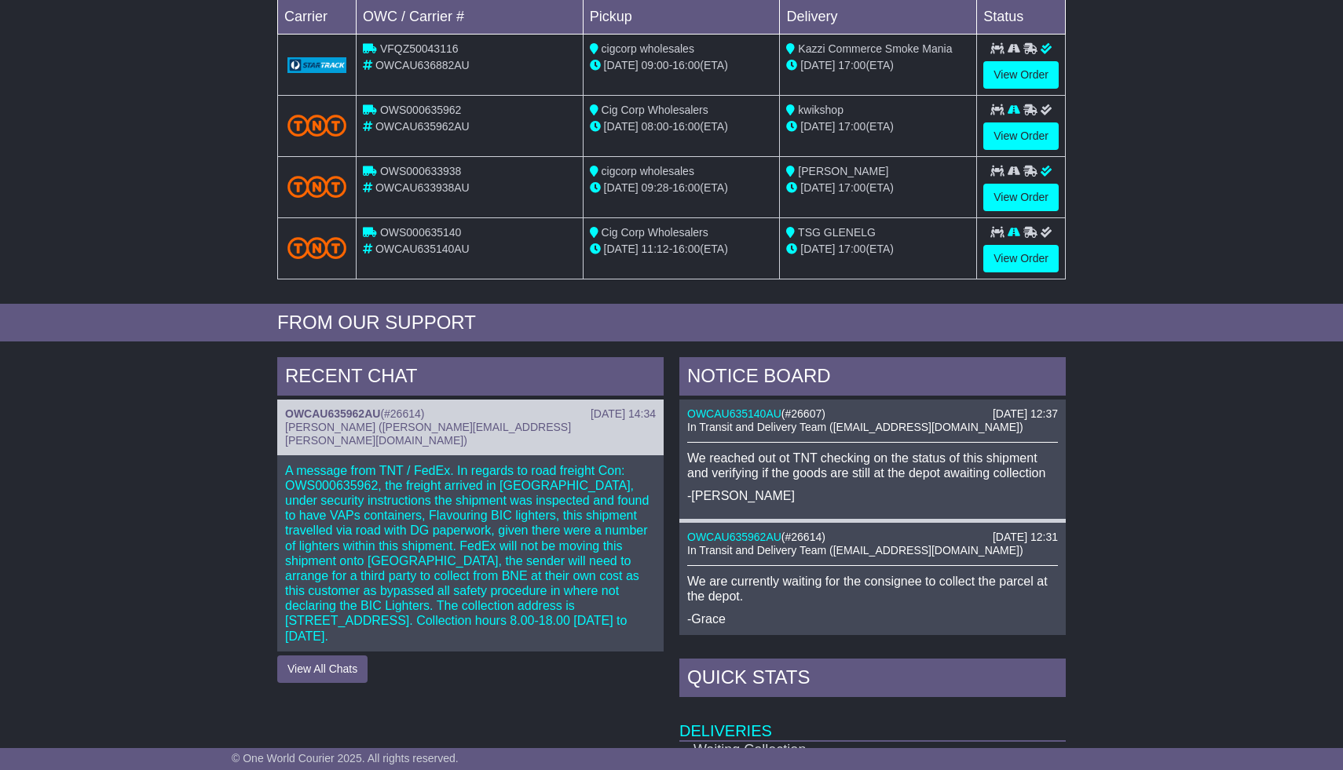
click at [441, 517] on p "A message from TNT / FedEx. In regards to road freight Con: OWS000635962, the f…" at bounding box center [470, 553] width 371 height 181
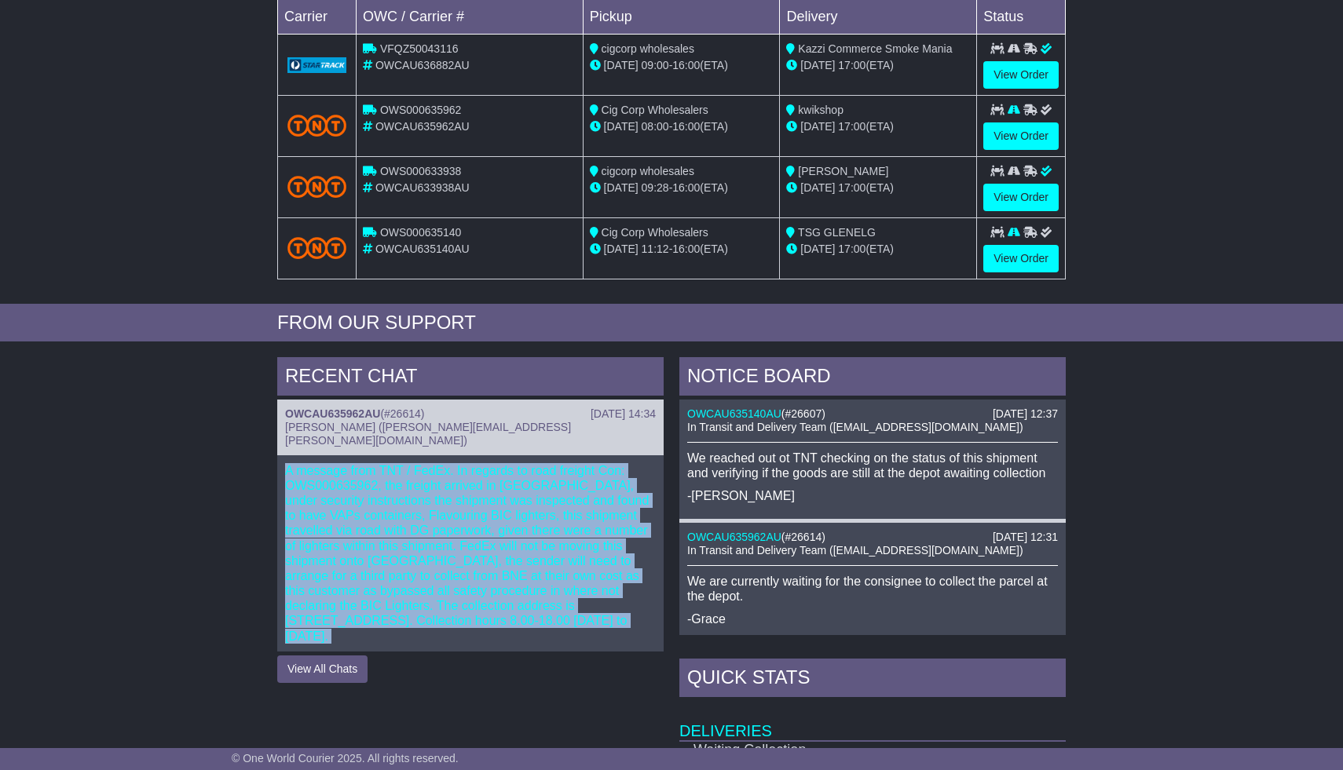
click at [441, 517] on p "A message from TNT / FedEx. In regards to road freight Con: OWS000635962, the f…" at bounding box center [470, 553] width 371 height 181
copy div "A message from TNT / FedEx. In regards to road freight Con: OWS000635962, the f…"
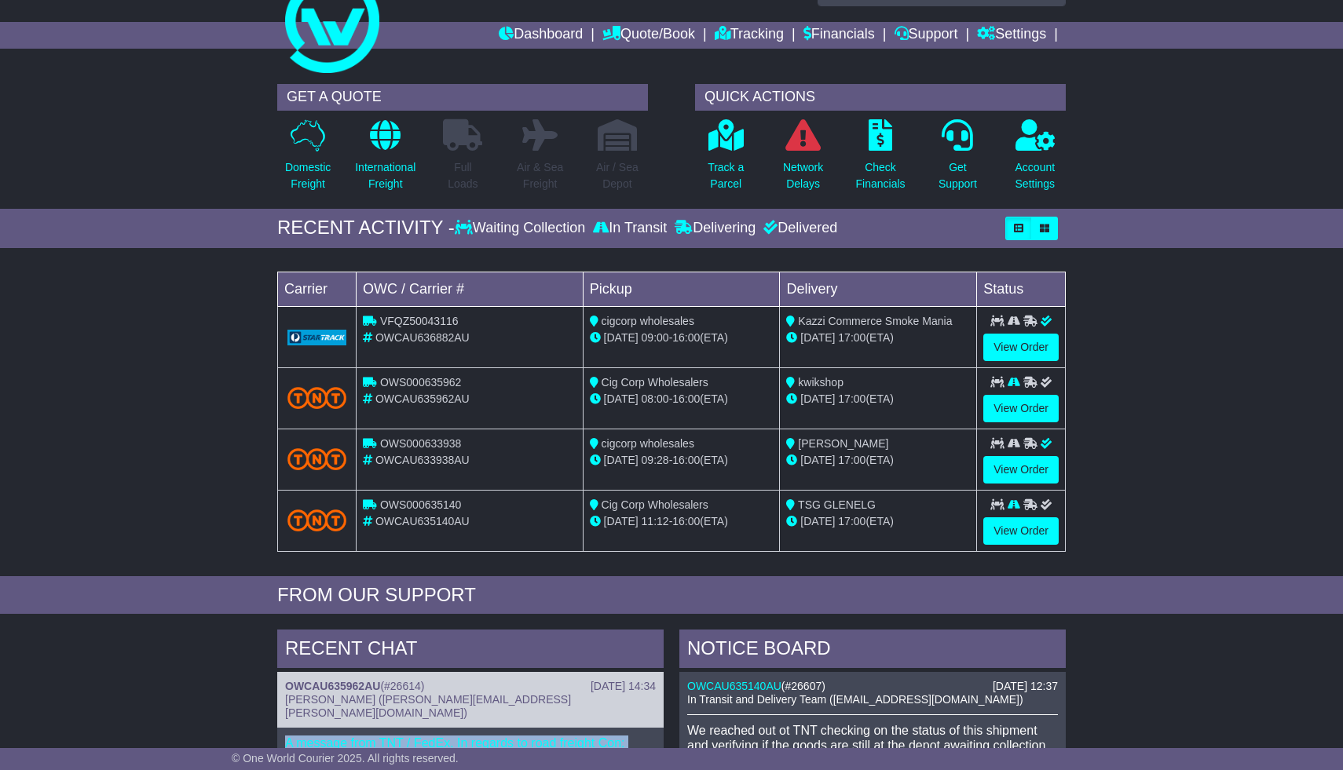
scroll to position [0, 0]
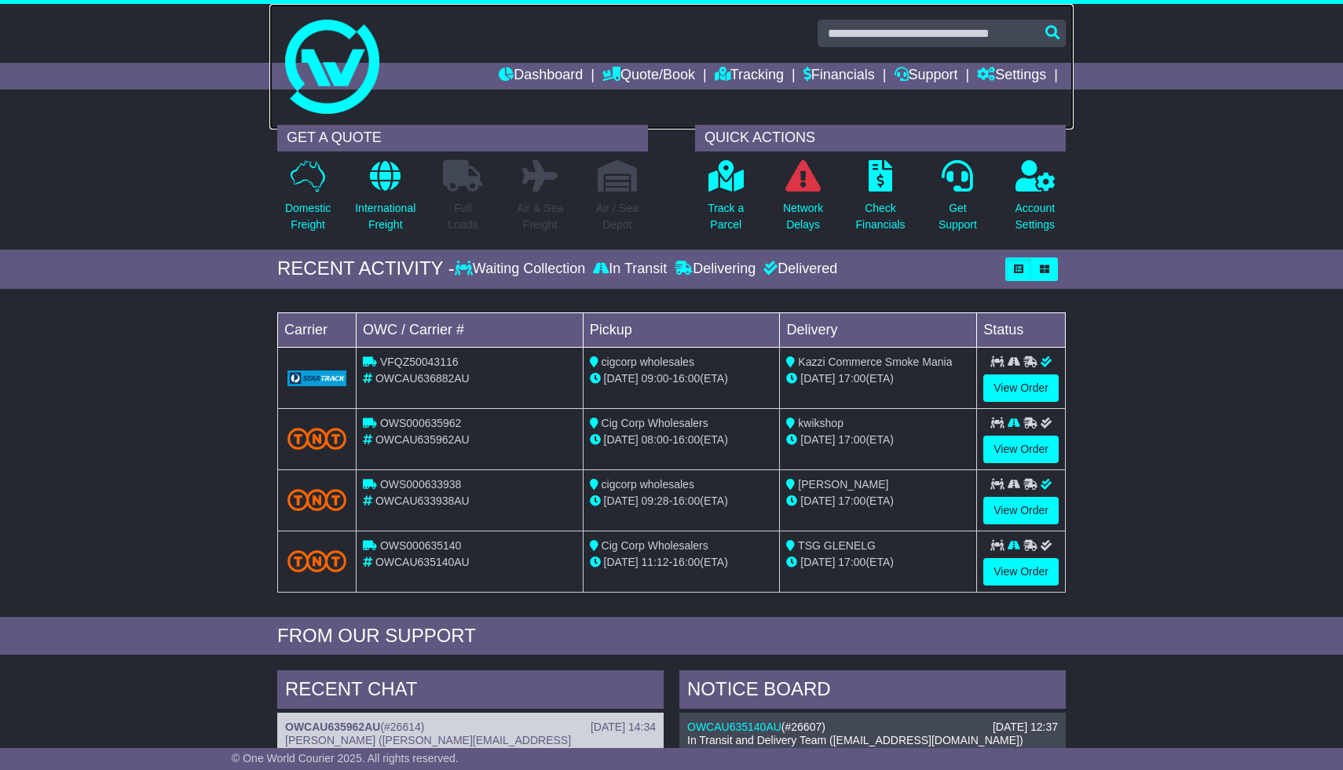
click at [301, 60] on img at bounding box center [332, 67] width 94 height 94
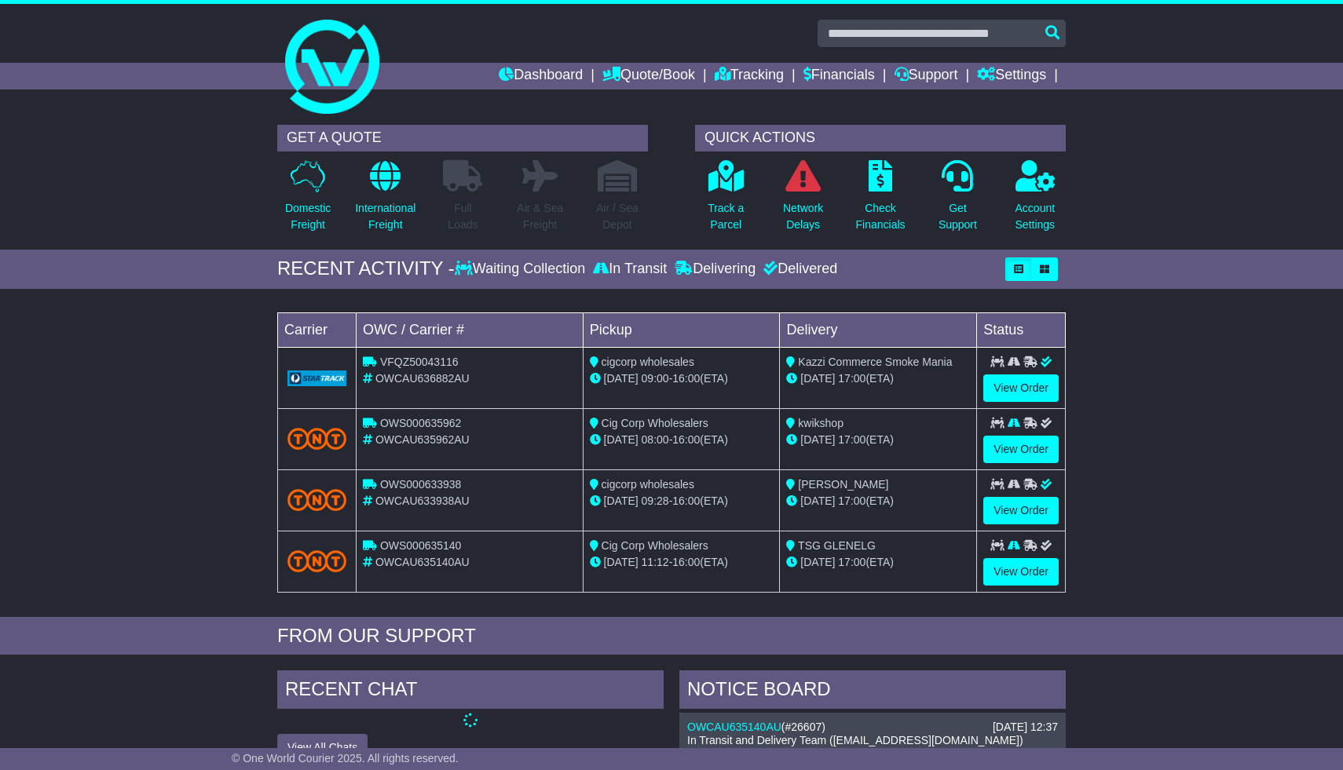
scroll to position [8, 0]
